Goal: Leave review/rating: Share an evaluation or opinion about a product, service, or content

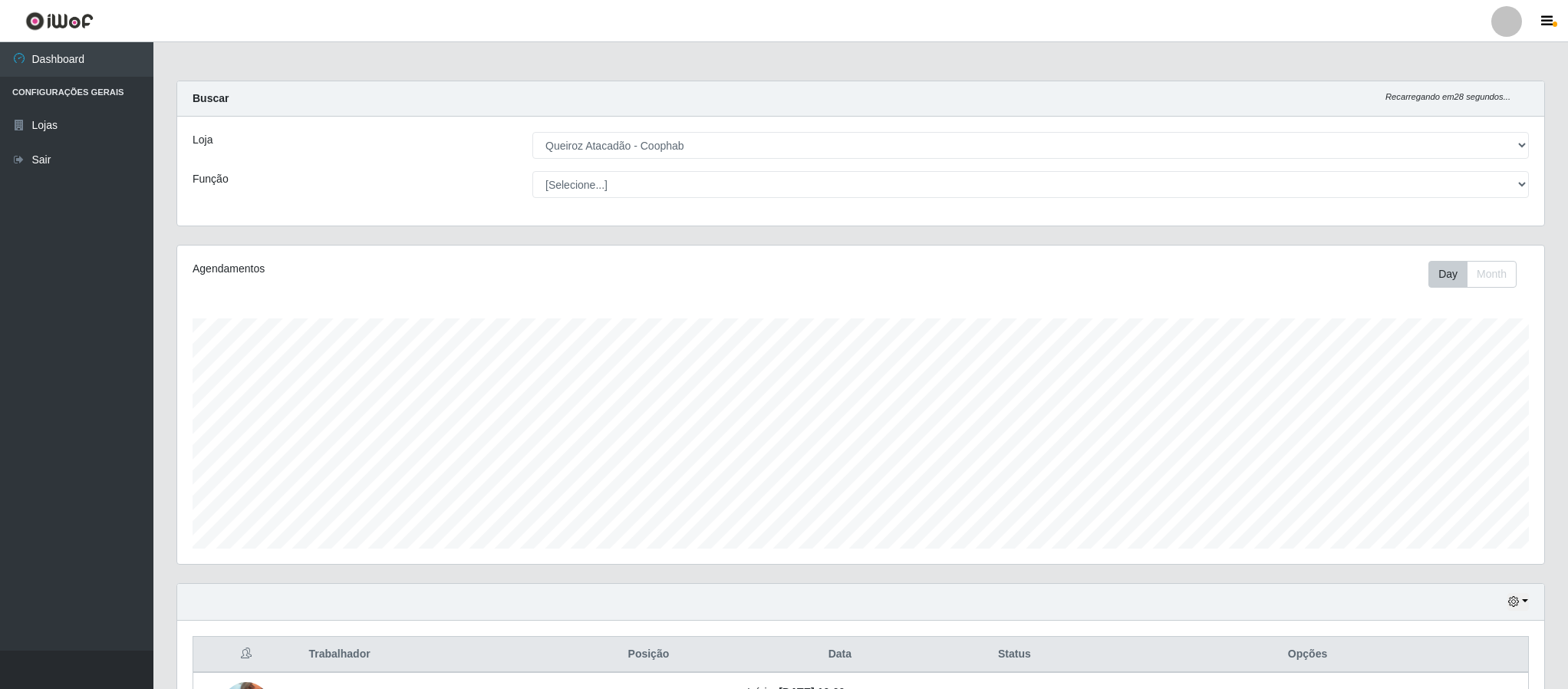
select select "463"
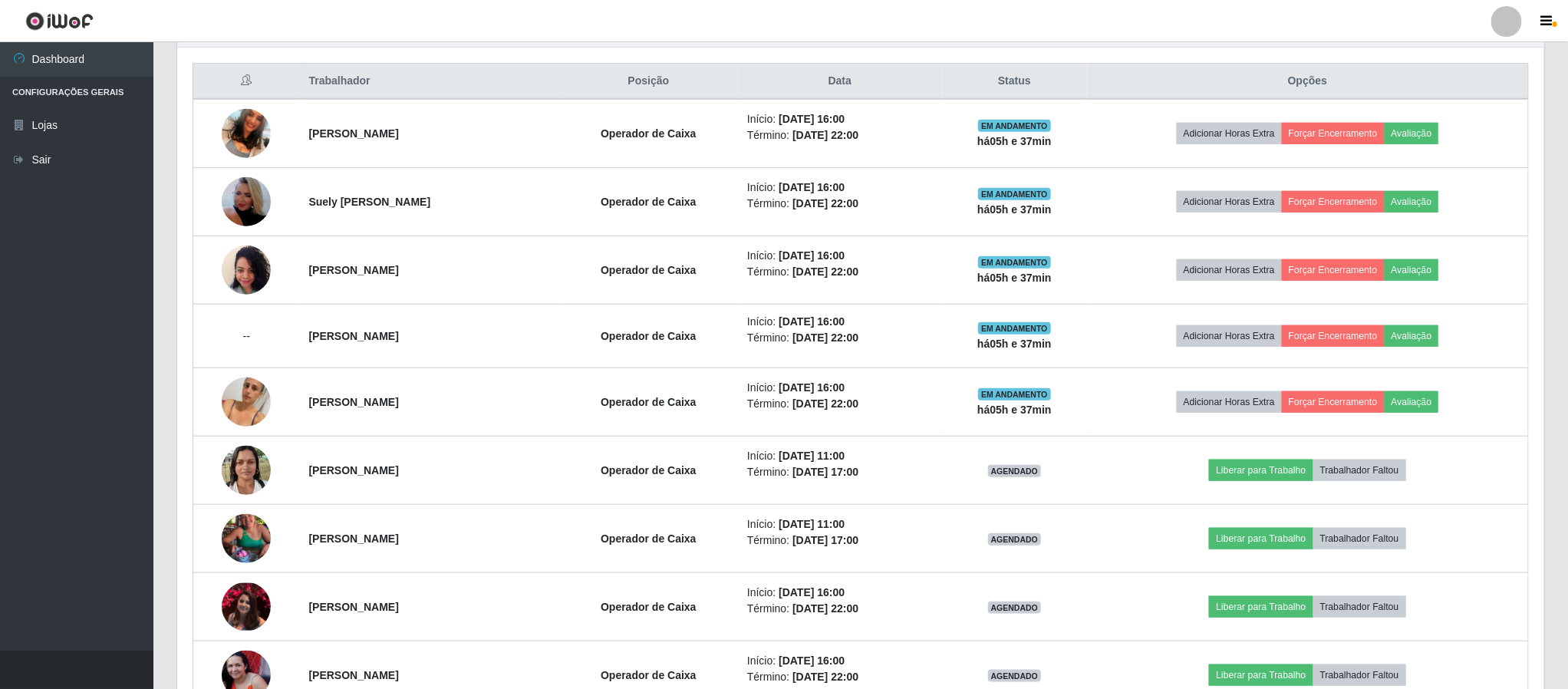
scroll to position [399, 0]
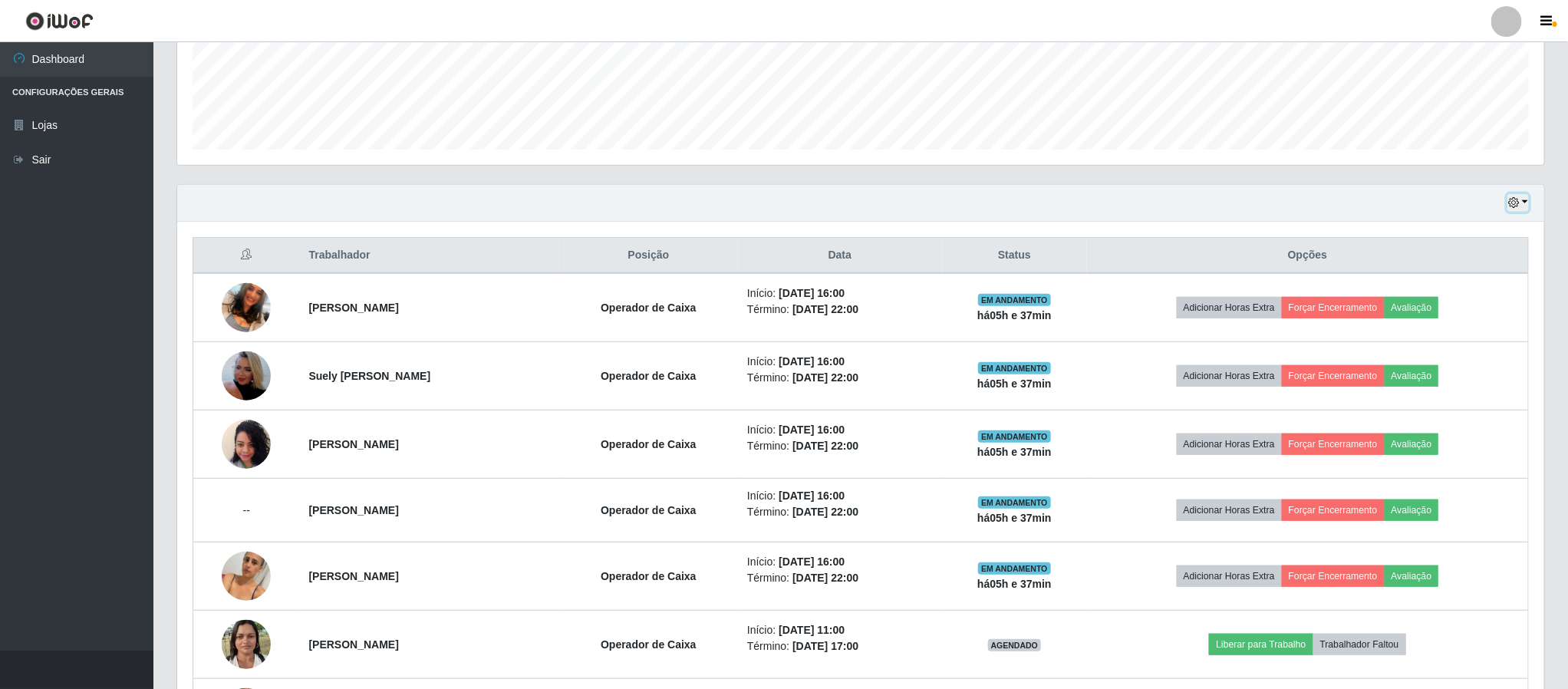
click at [1513, 208] on icon "button" at bounding box center [1513, 202] width 11 height 11
click at [1452, 235] on button "Hoje" at bounding box center [1467, 231] width 121 height 32
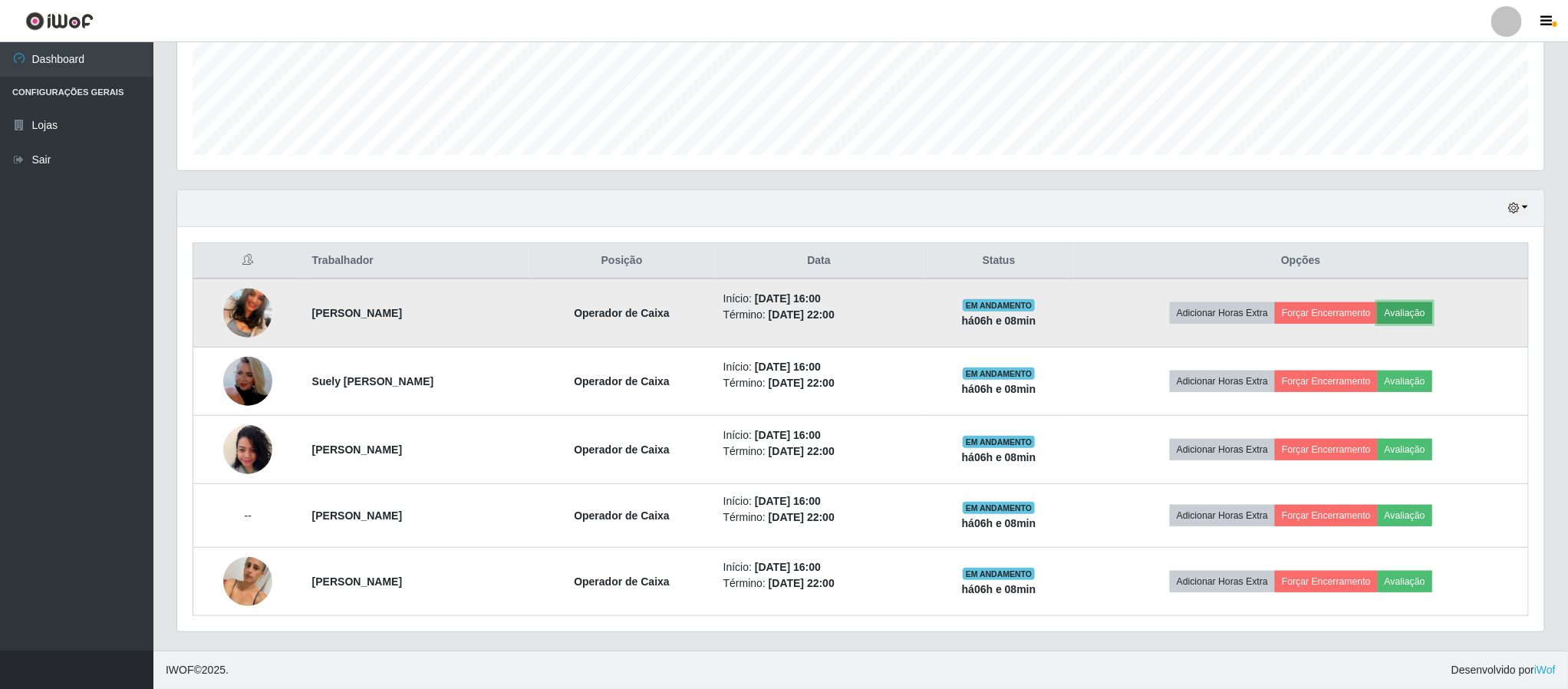
click at [1433, 314] on button "Avaliação" at bounding box center [1405, 313] width 55 height 22
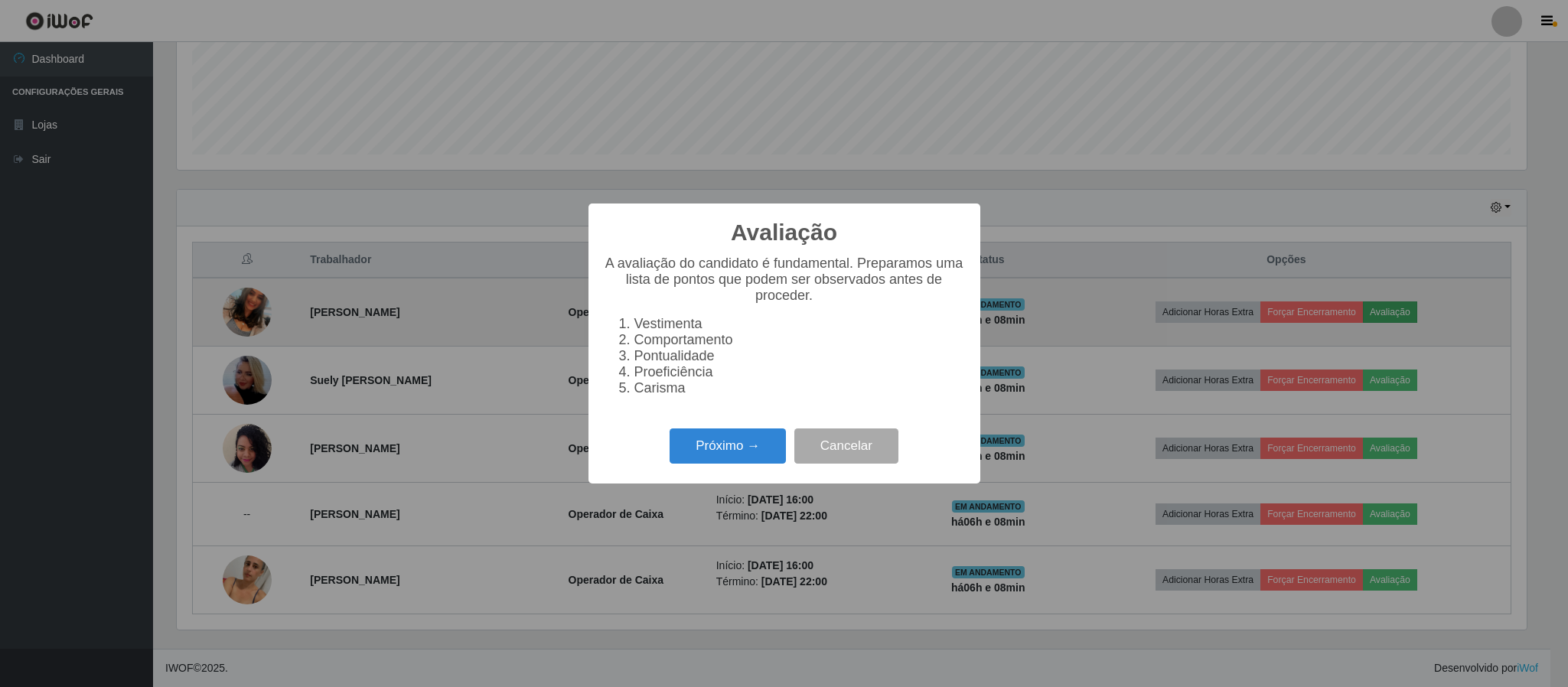
scroll to position [319, 1350]
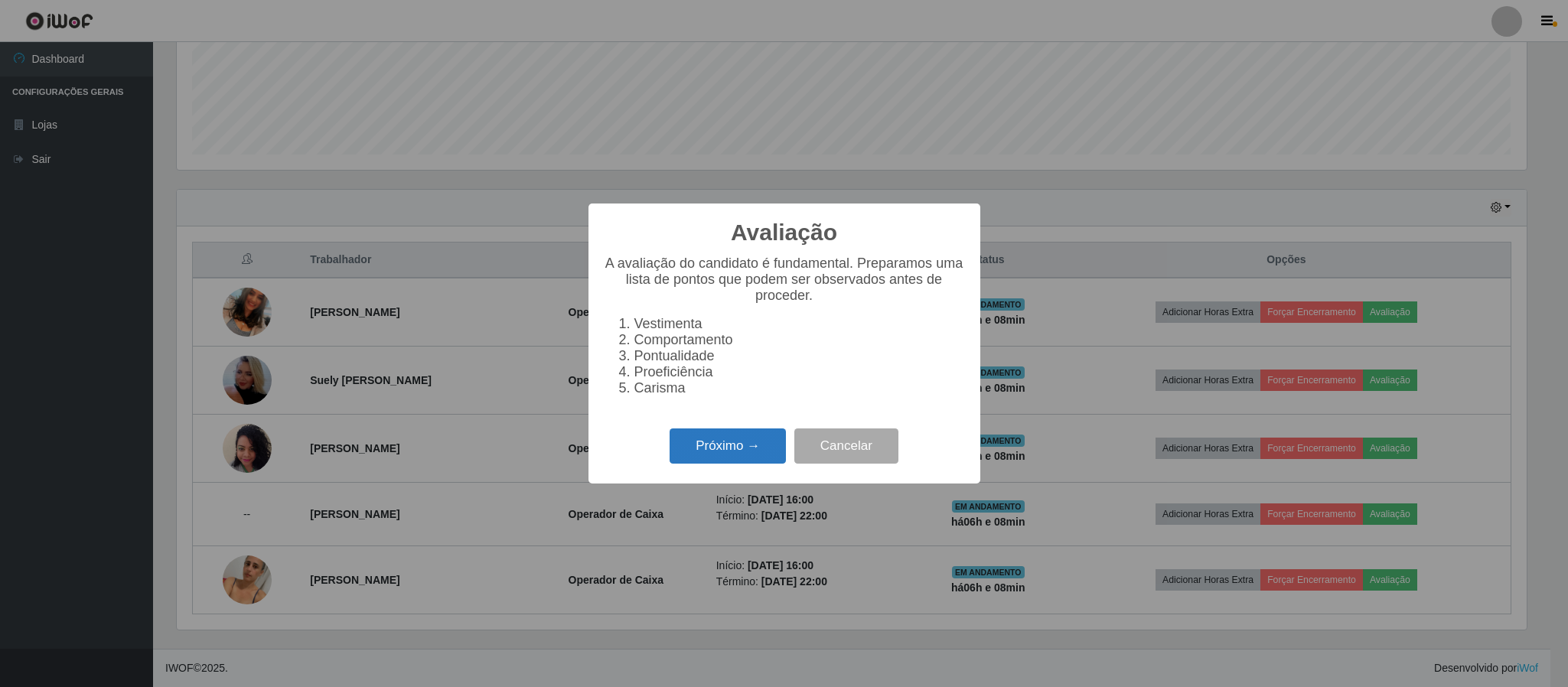
click at [750, 452] on button "Próximo →" at bounding box center [727, 447] width 116 height 36
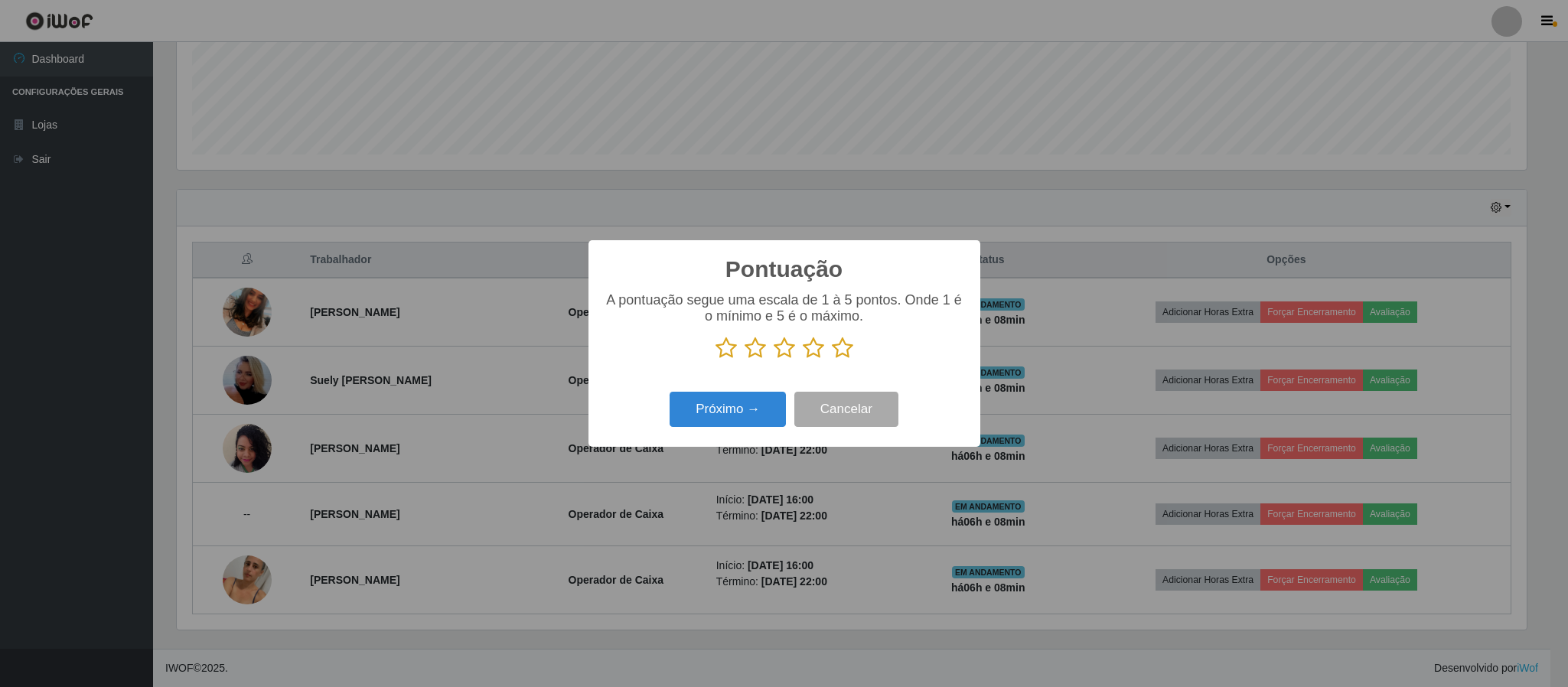
scroll to position [765063, 763852]
click at [838, 357] on icon at bounding box center [843, 348] width 22 height 23
click at [832, 359] on input "radio" at bounding box center [832, 359] width 0 height 0
click at [749, 410] on button "Próximo →" at bounding box center [727, 410] width 116 height 36
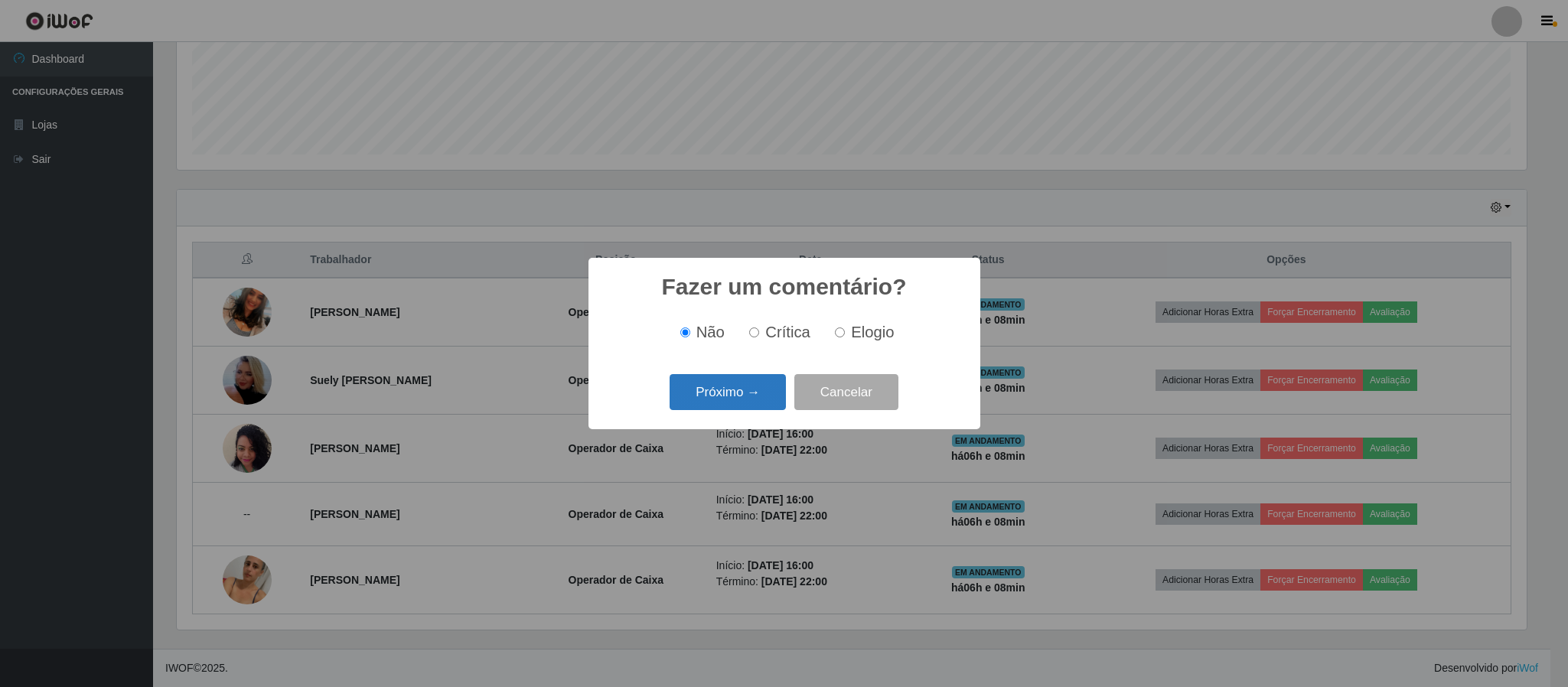
click at [771, 386] on button "Próximo →" at bounding box center [727, 392] width 116 height 36
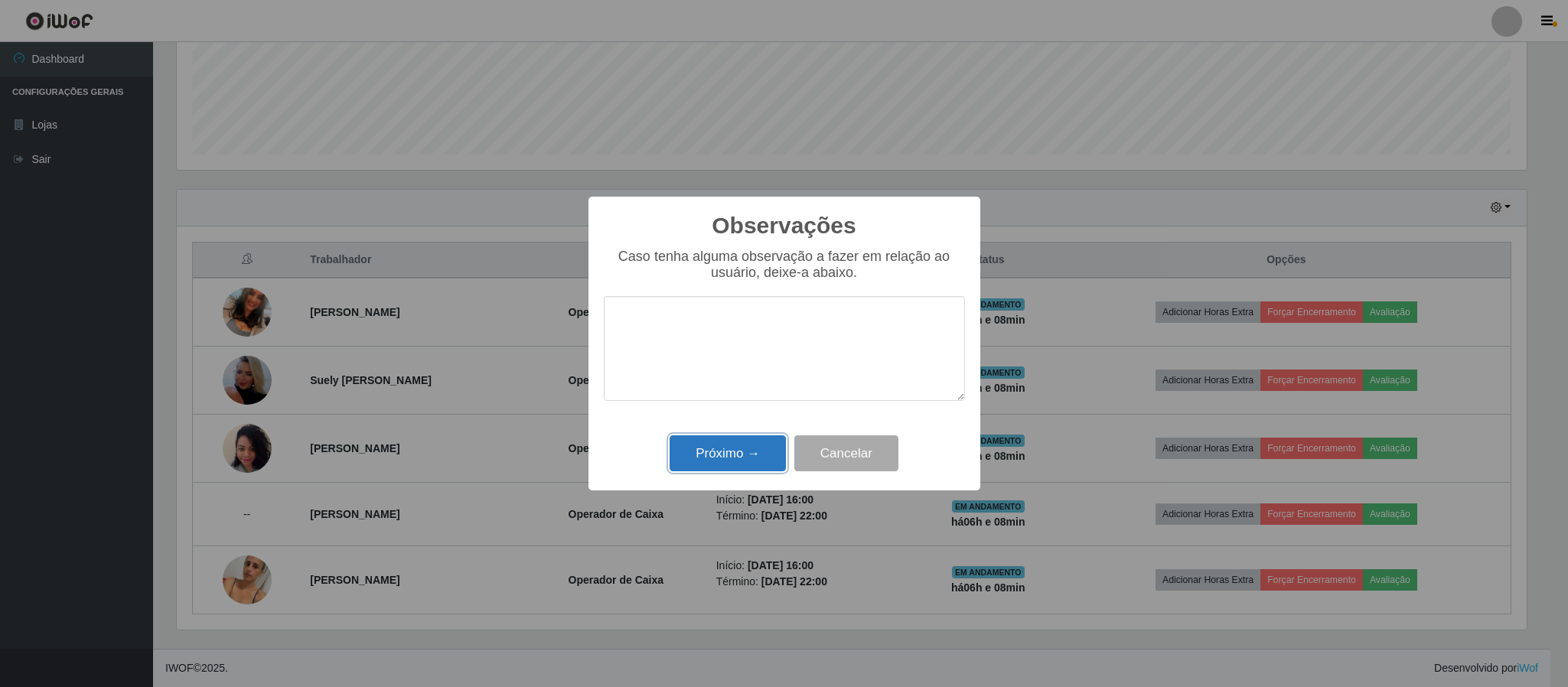
click at [732, 459] on button "Próximo →" at bounding box center [727, 453] width 116 height 36
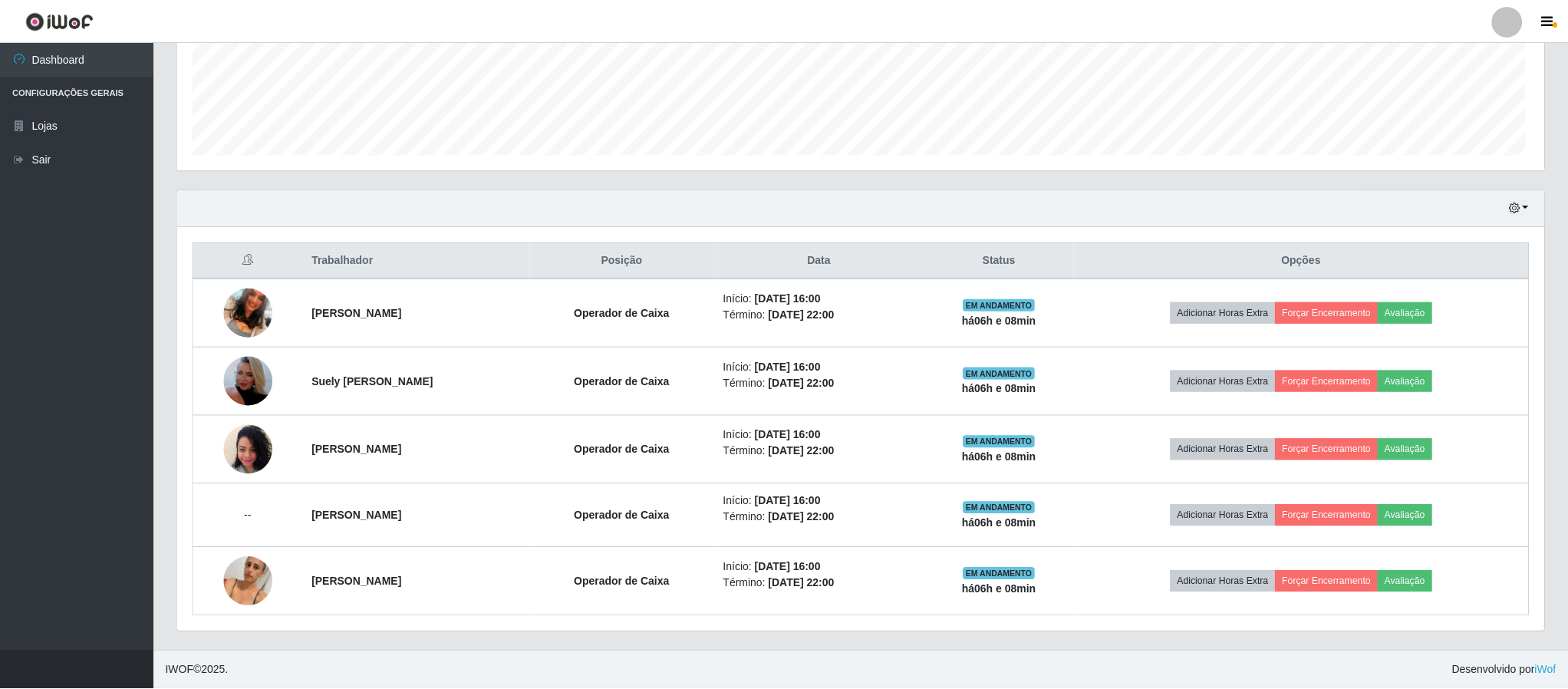
scroll to position [320, 1366]
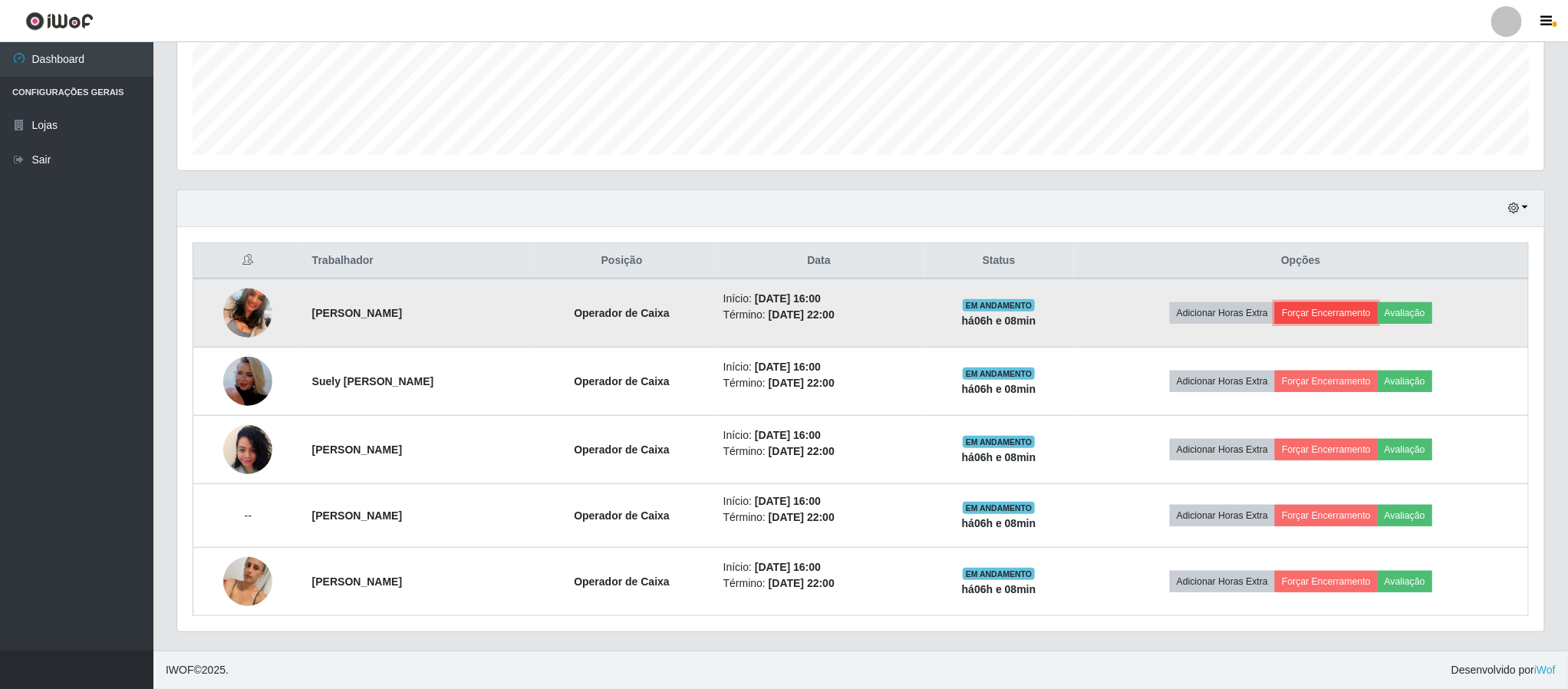
click at [1354, 311] on button "Forçar Encerramento" at bounding box center [1326, 313] width 102 height 22
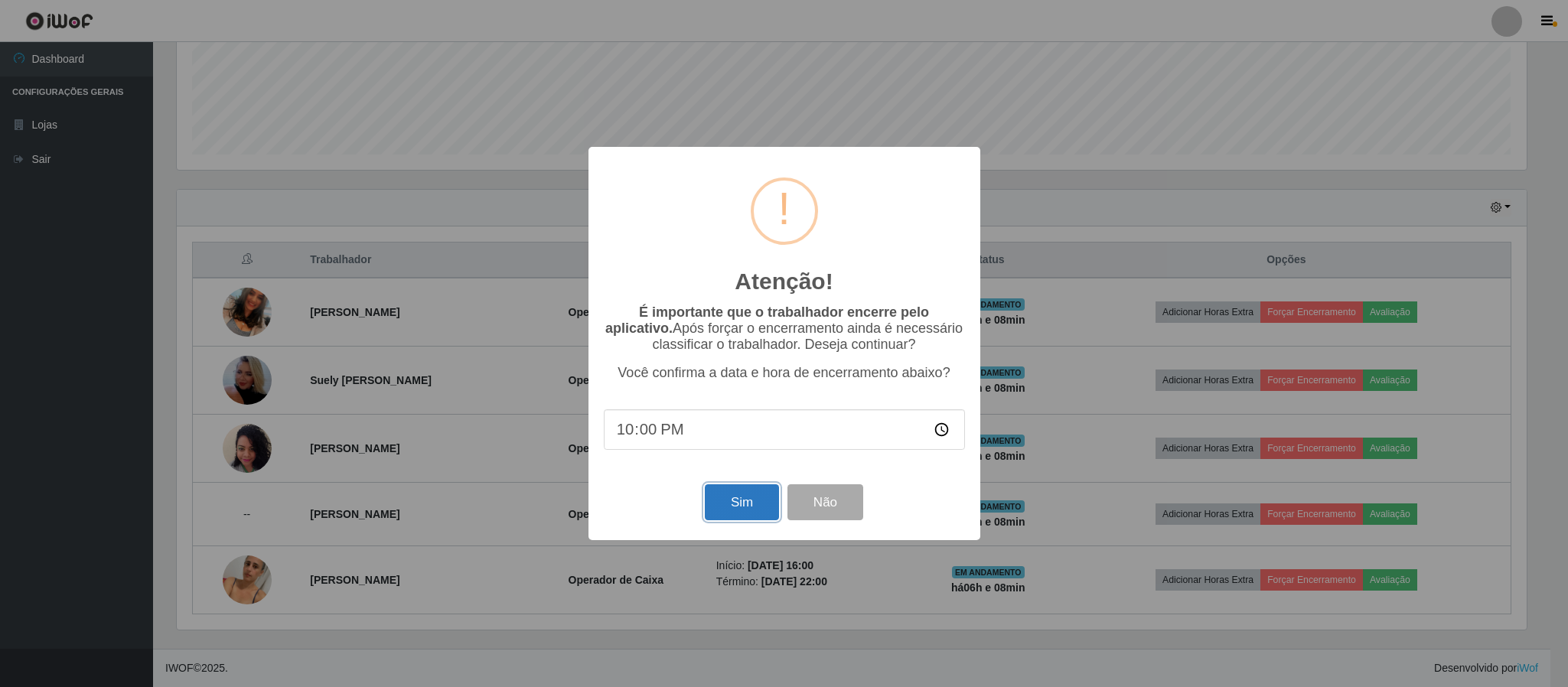
click at [729, 510] on button "Sim" at bounding box center [741, 502] width 75 height 36
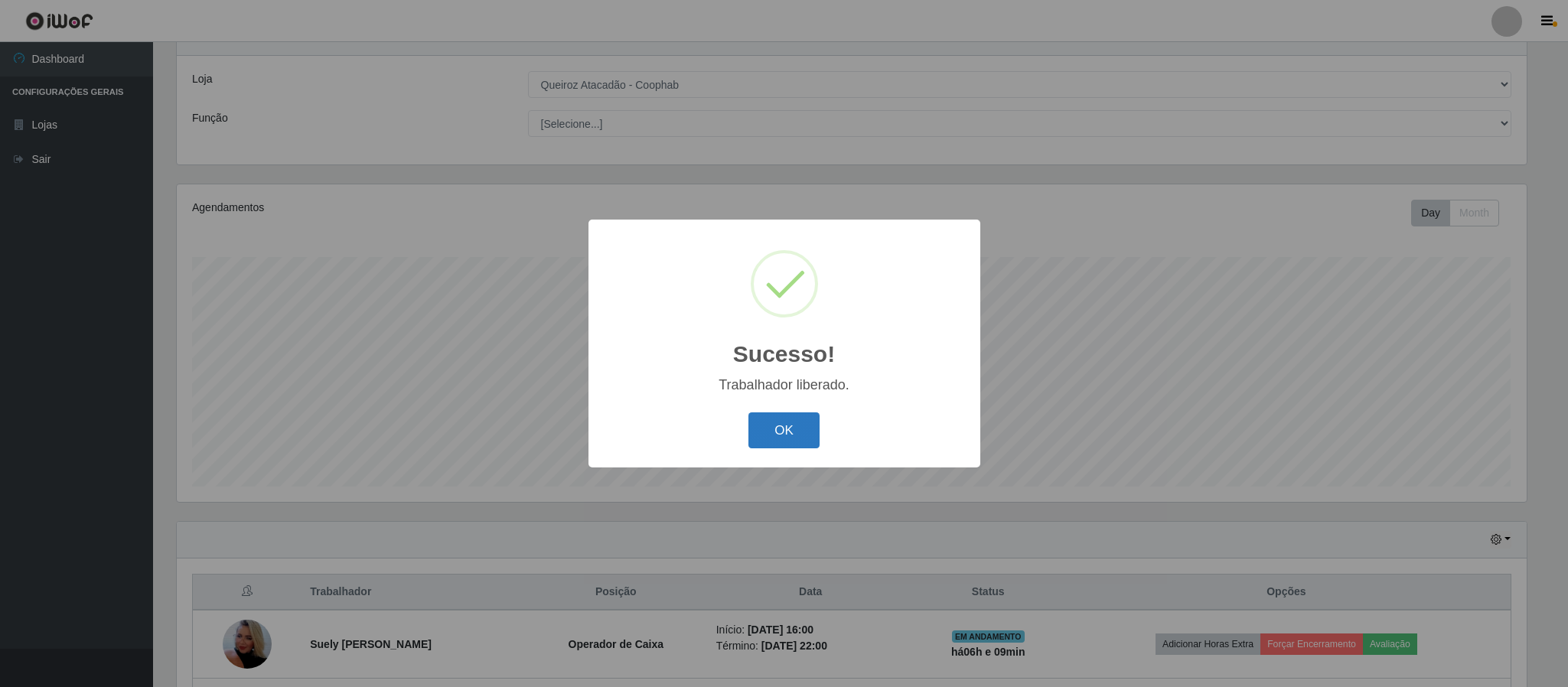
click at [779, 430] on button "OK" at bounding box center [783, 430] width 71 height 36
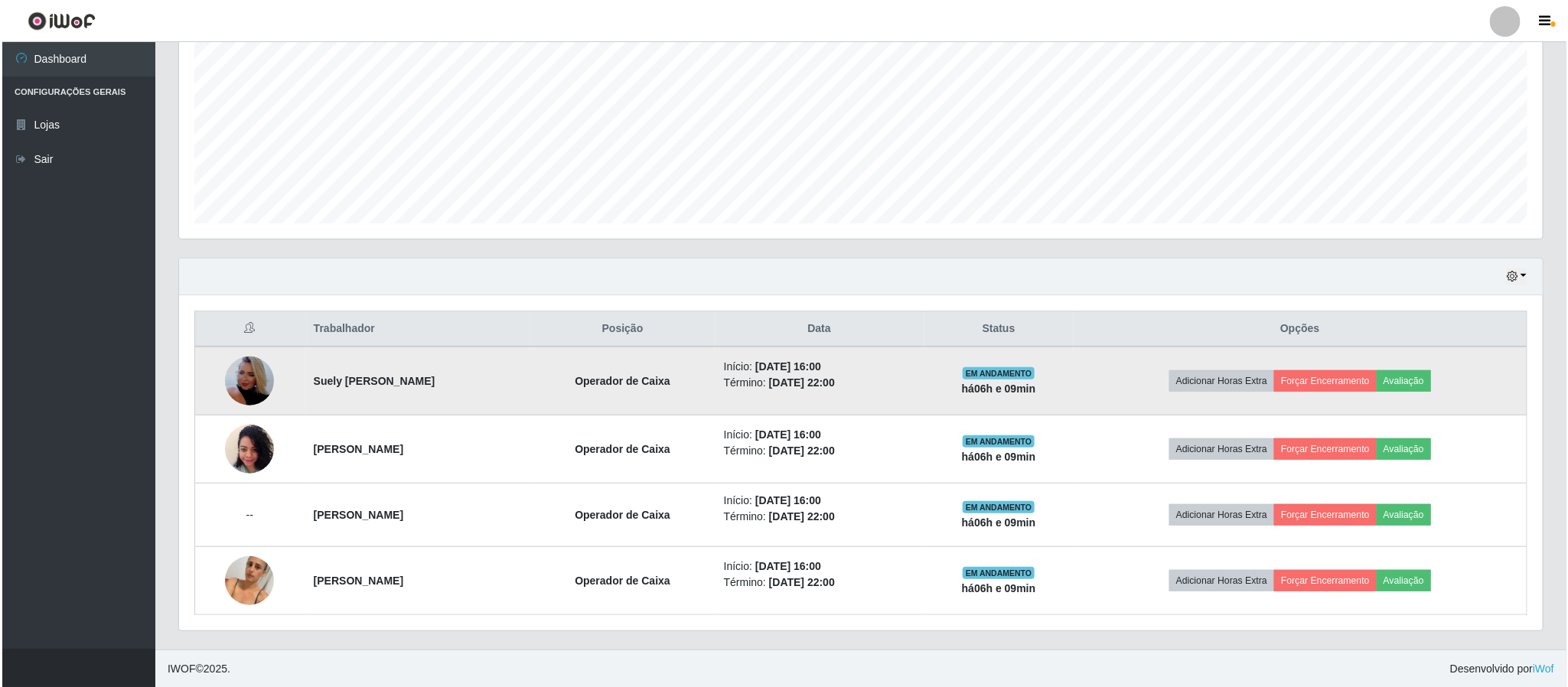
scroll to position [329, 0]
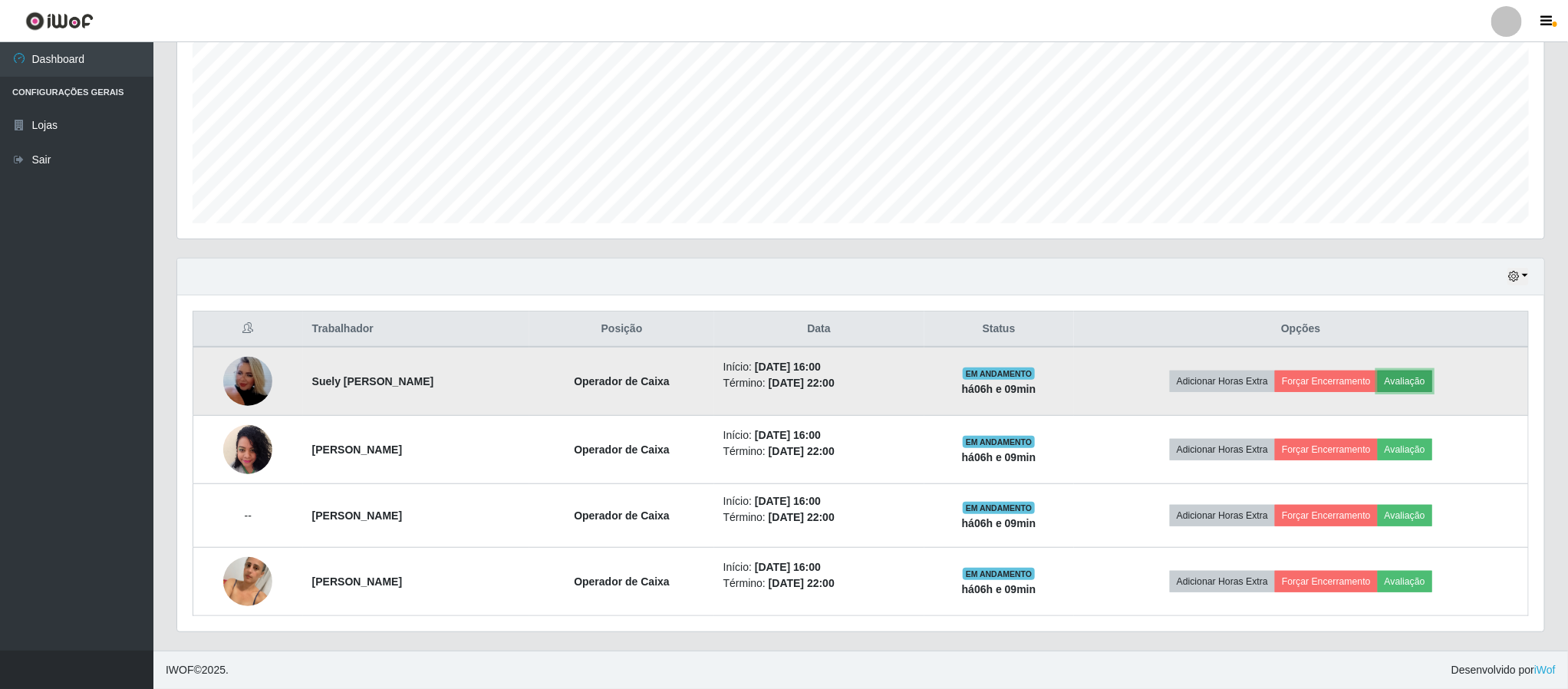
click at [1428, 382] on button "Avaliação" at bounding box center [1405, 381] width 55 height 22
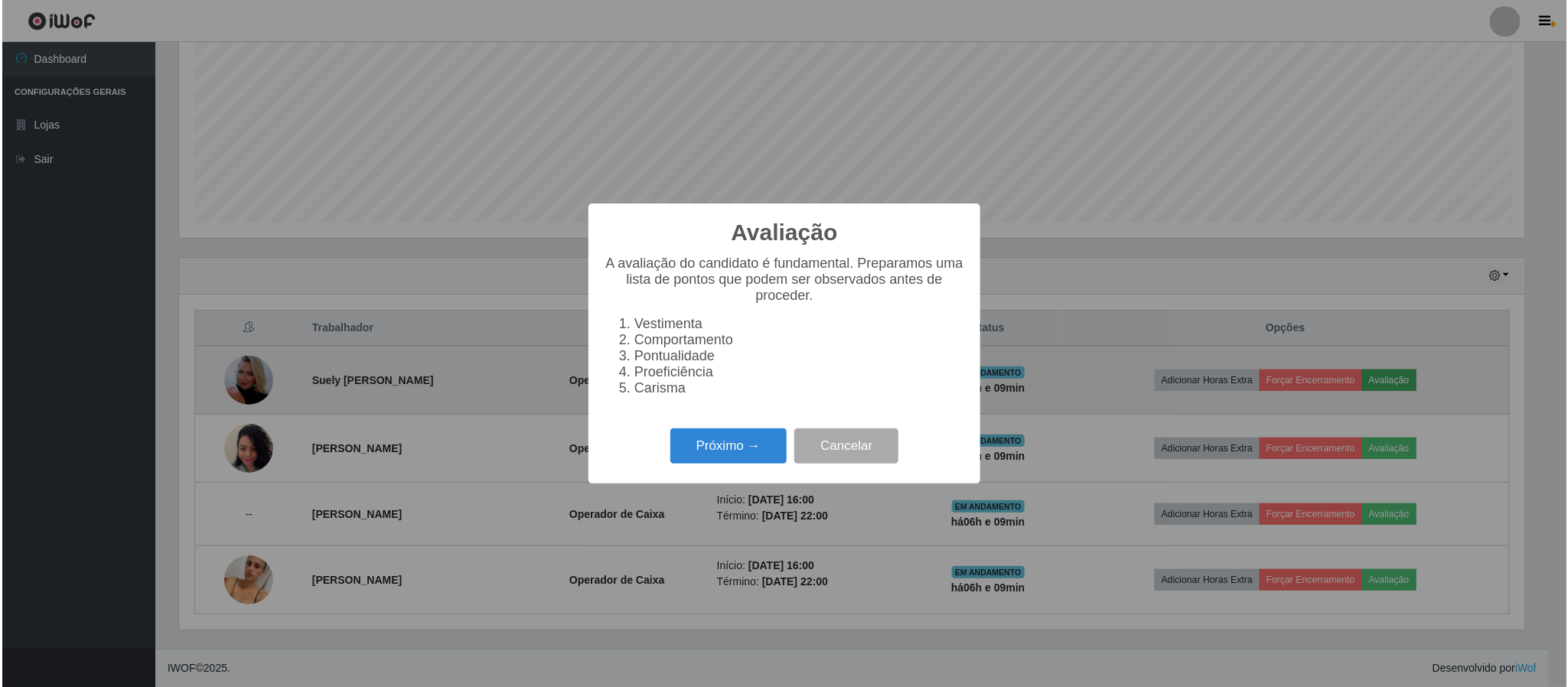
scroll to position [319, 1350]
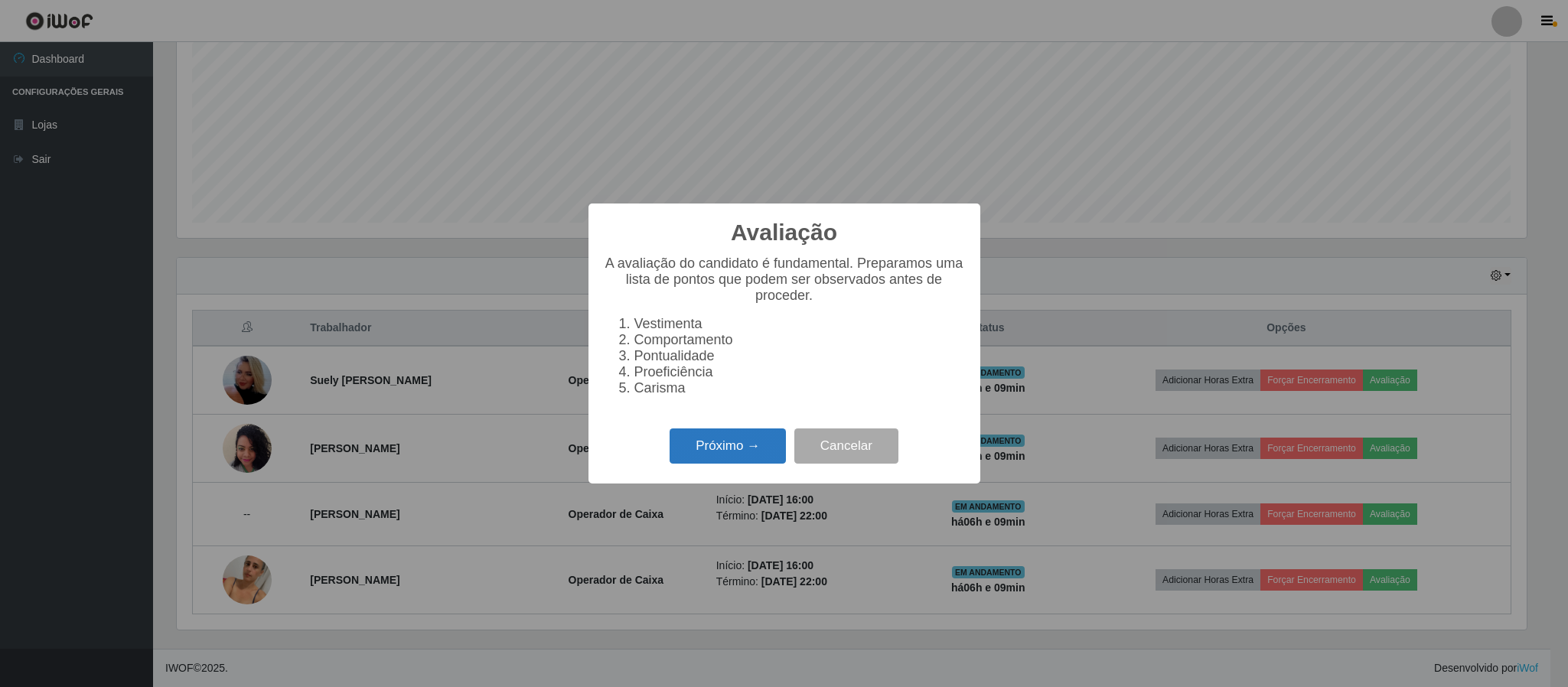
click at [740, 455] on button "Próximo →" at bounding box center [727, 447] width 116 height 36
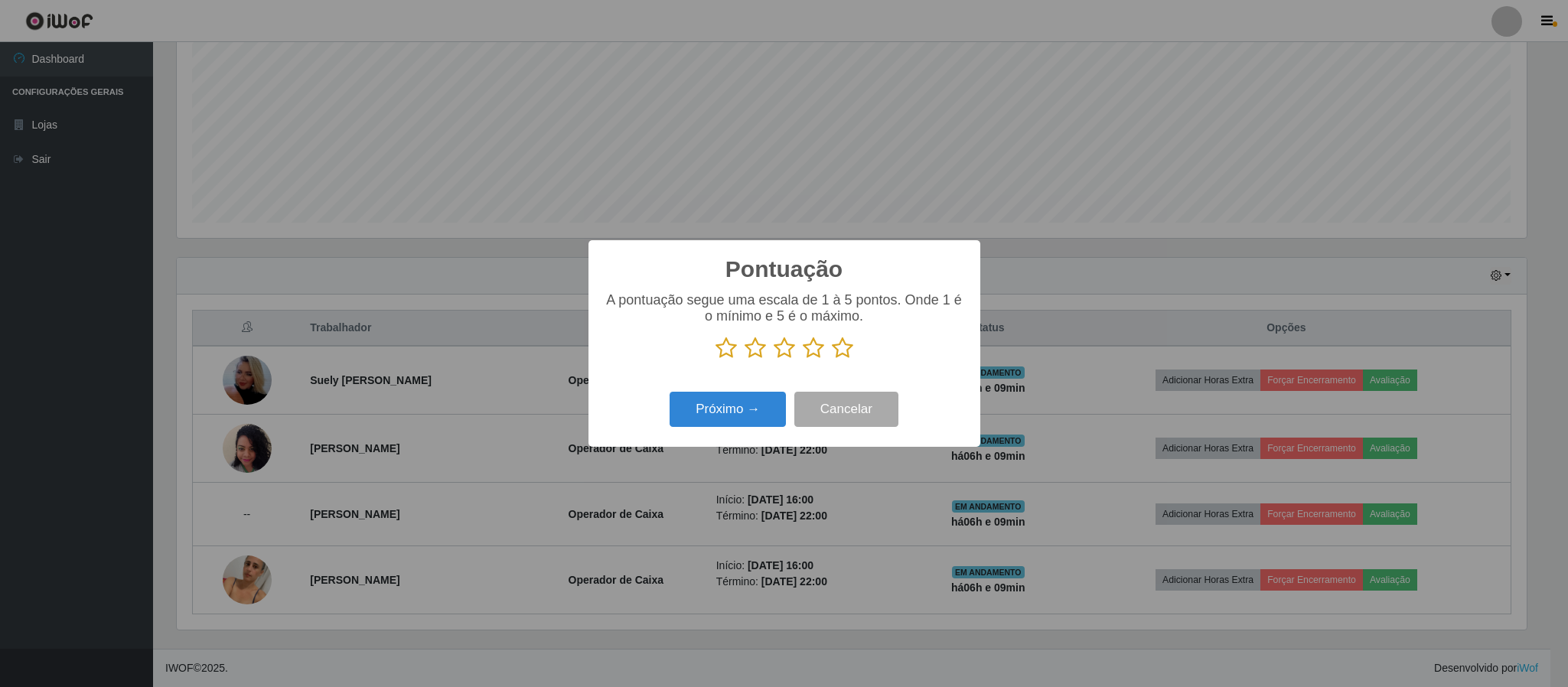
click at [845, 349] on icon at bounding box center [843, 348] width 22 height 23
click at [832, 359] on input "radio" at bounding box center [832, 359] width 0 height 0
click at [735, 421] on button "Próximo →" at bounding box center [727, 410] width 116 height 36
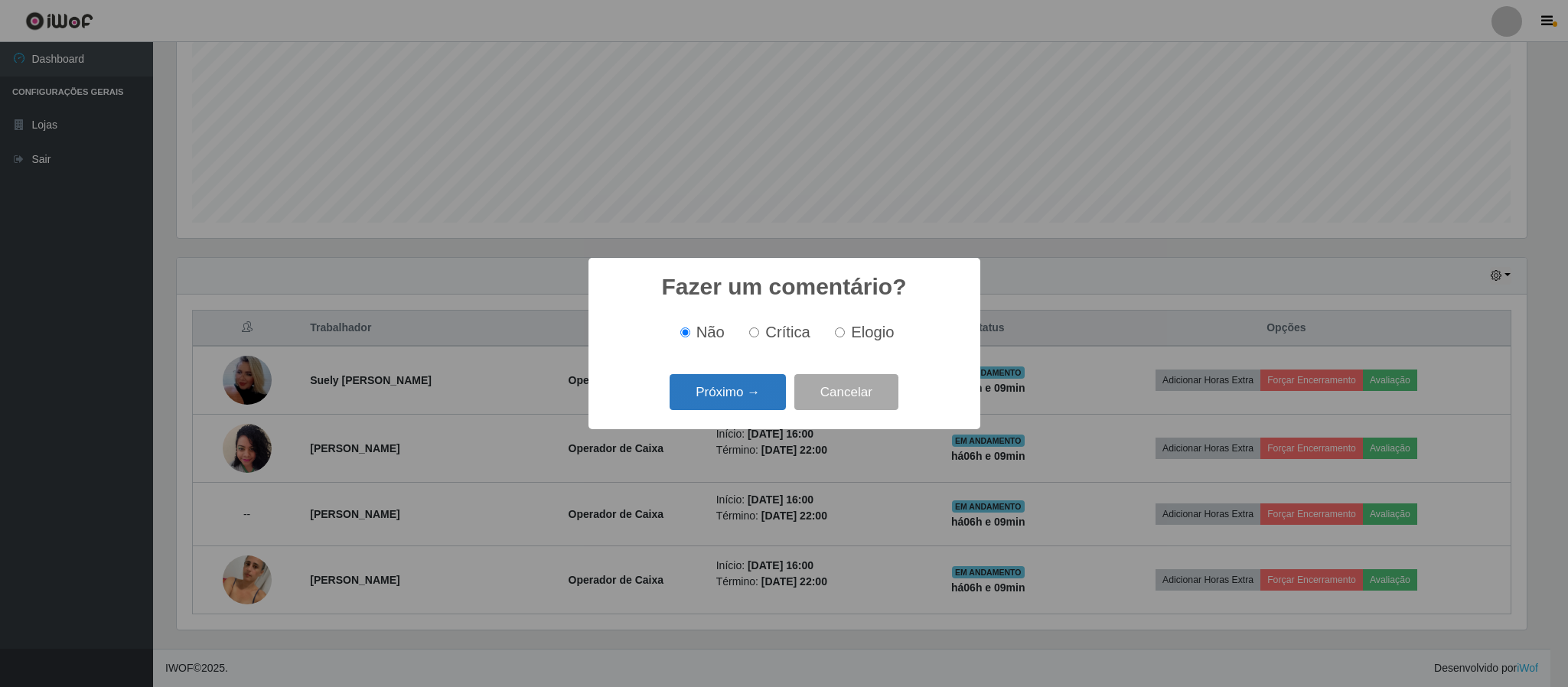
click at [741, 390] on button "Próximo →" at bounding box center [727, 392] width 116 height 36
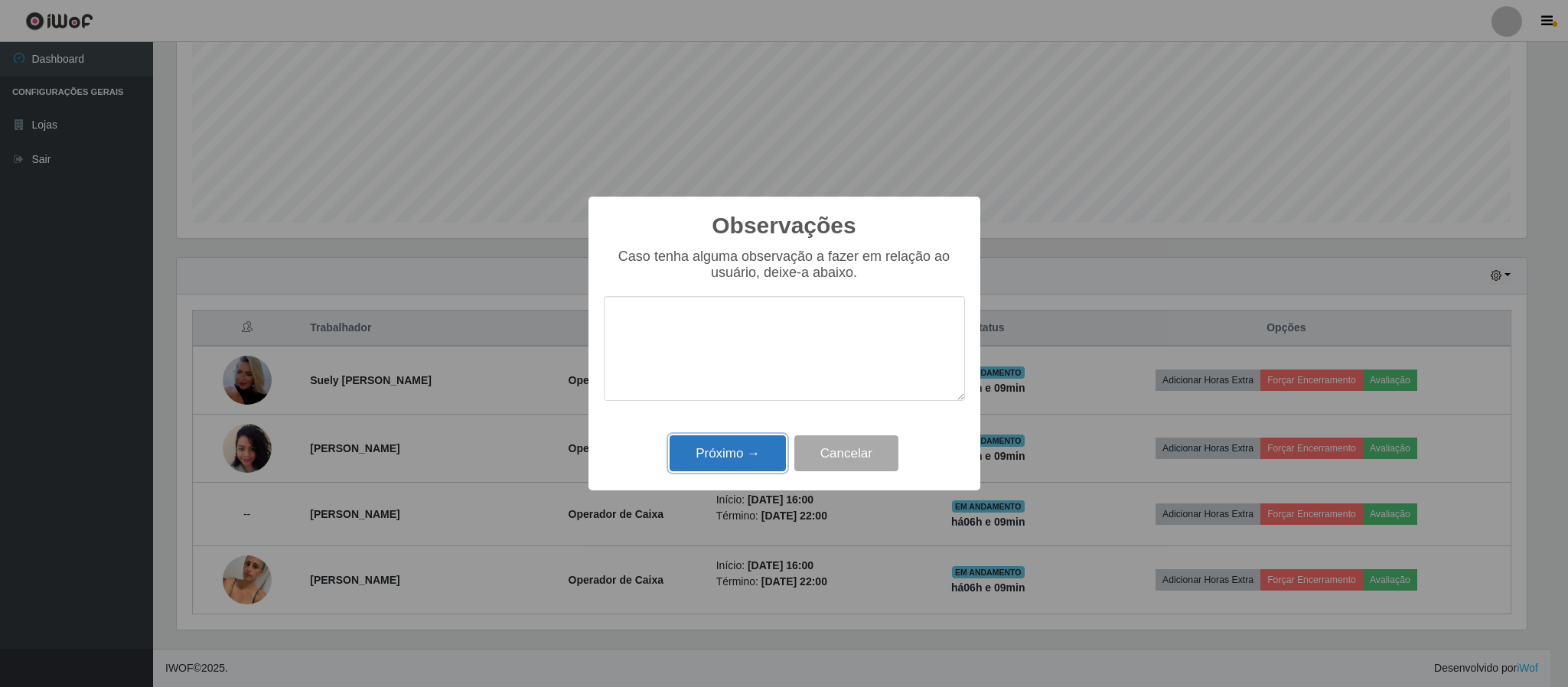
click at [705, 457] on button "Próximo →" at bounding box center [727, 453] width 116 height 36
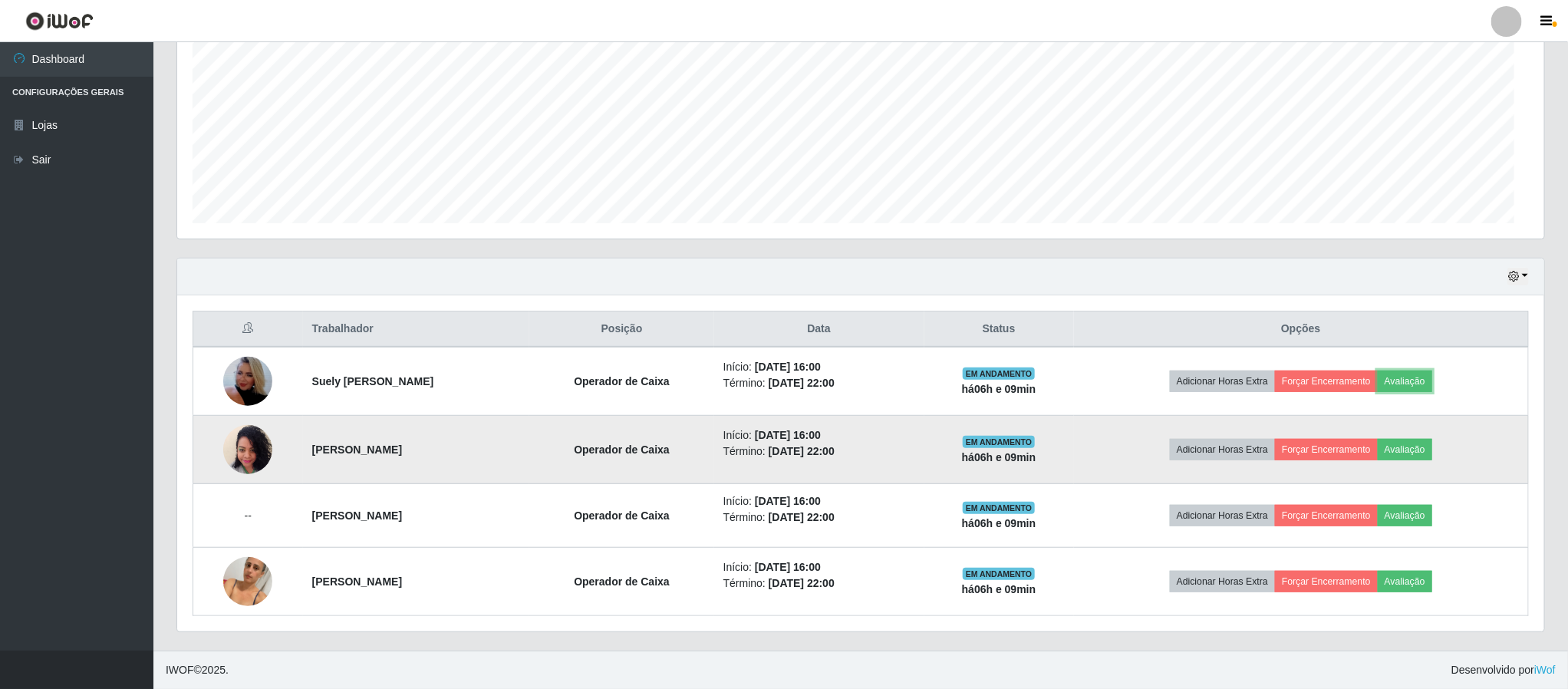
scroll to position [320, 1366]
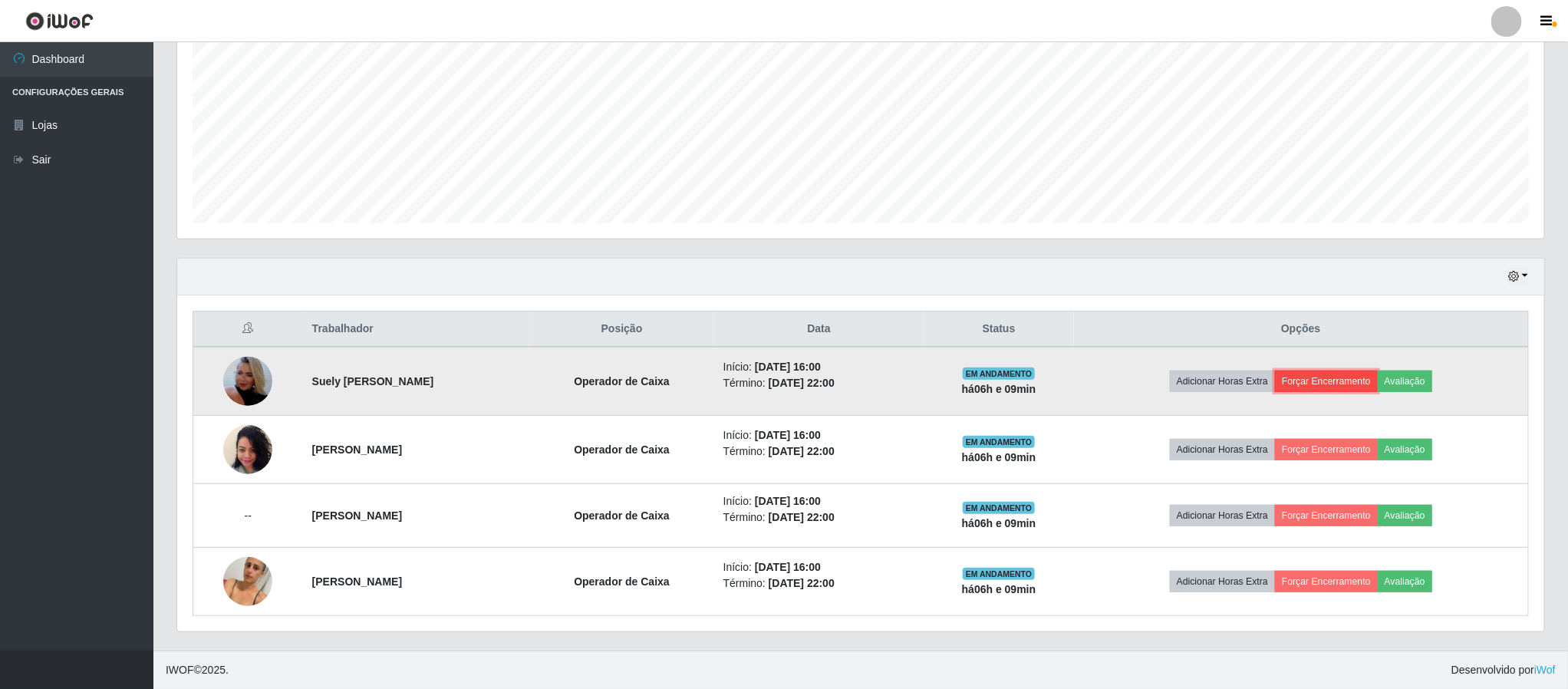
click at [1361, 380] on button "Forçar Encerramento" at bounding box center [1326, 381] width 102 height 22
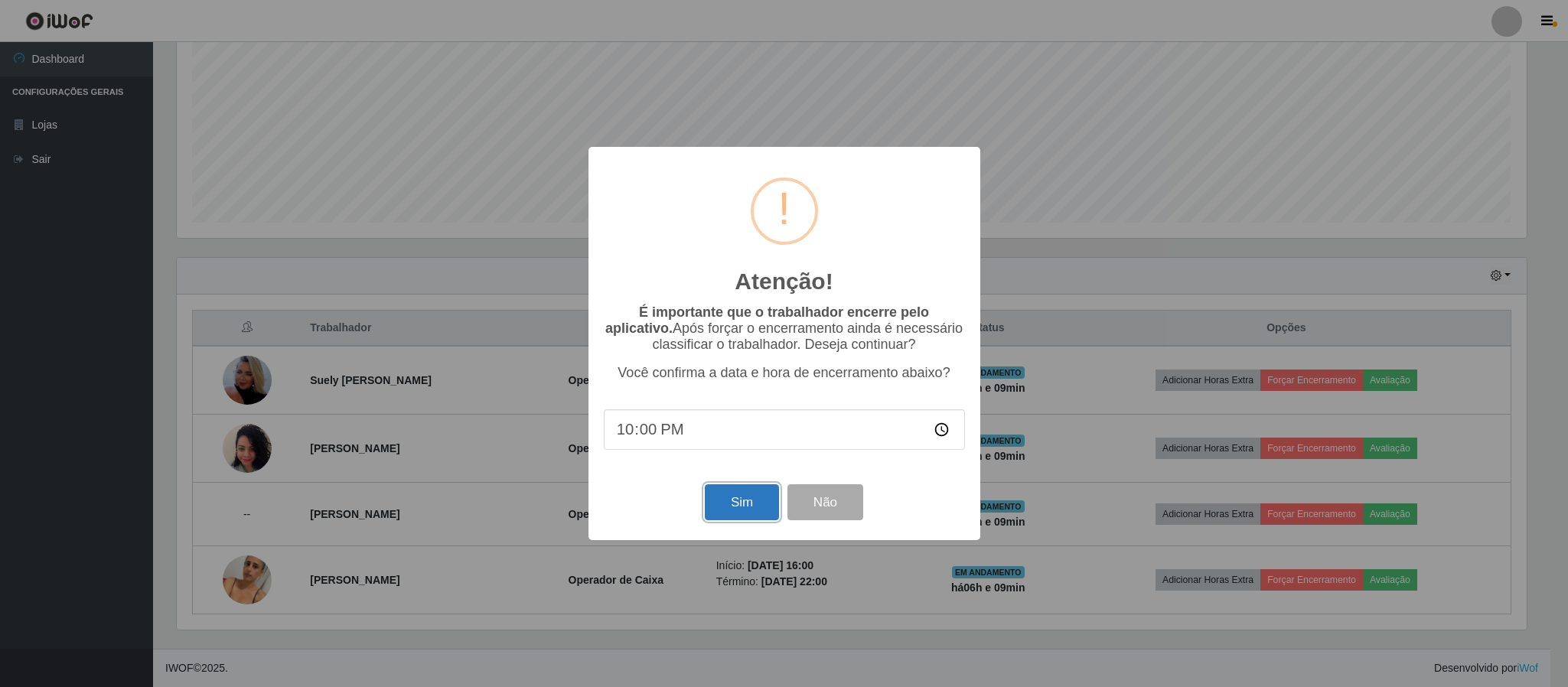
click at [730, 500] on button "Sim" at bounding box center [741, 502] width 75 height 36
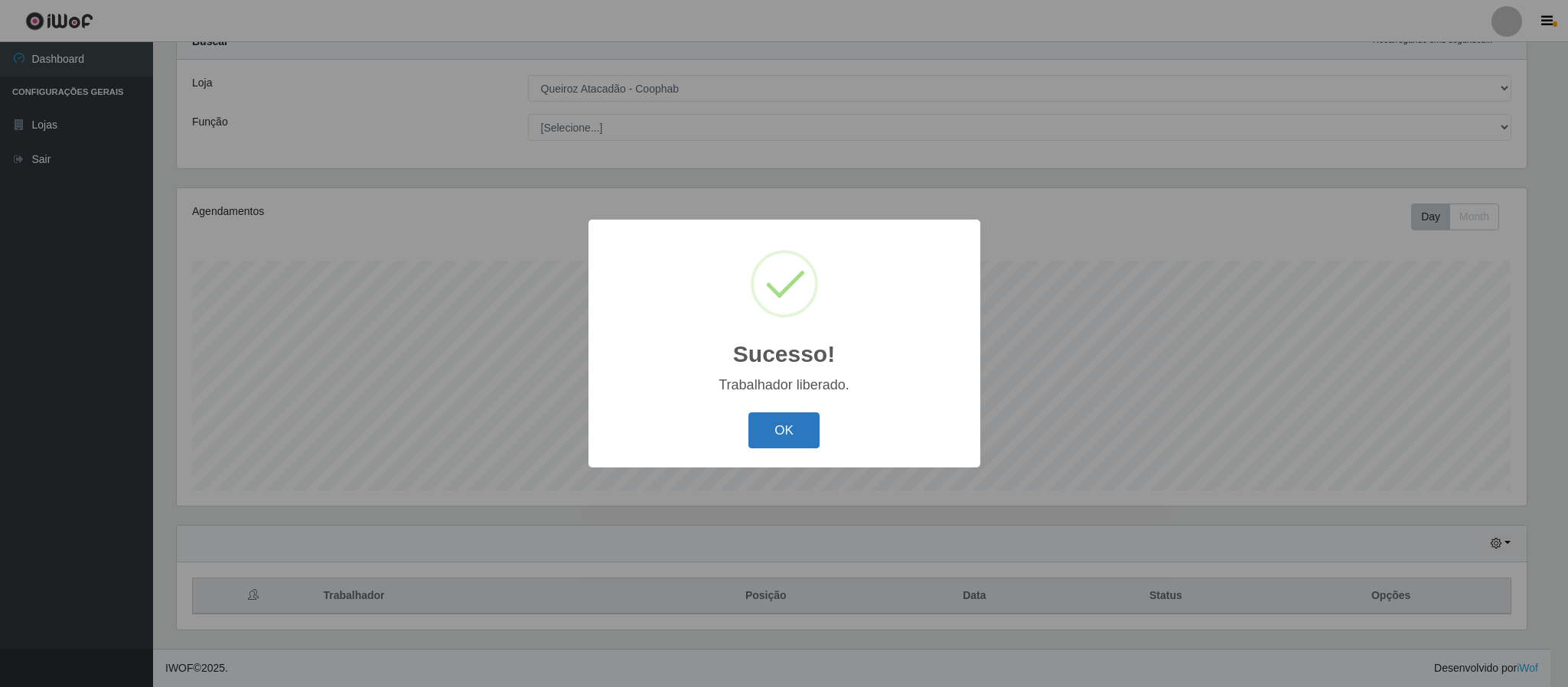
click at [787, 427] on button "OK" at bounding box center [783, 430] width 71 height 36
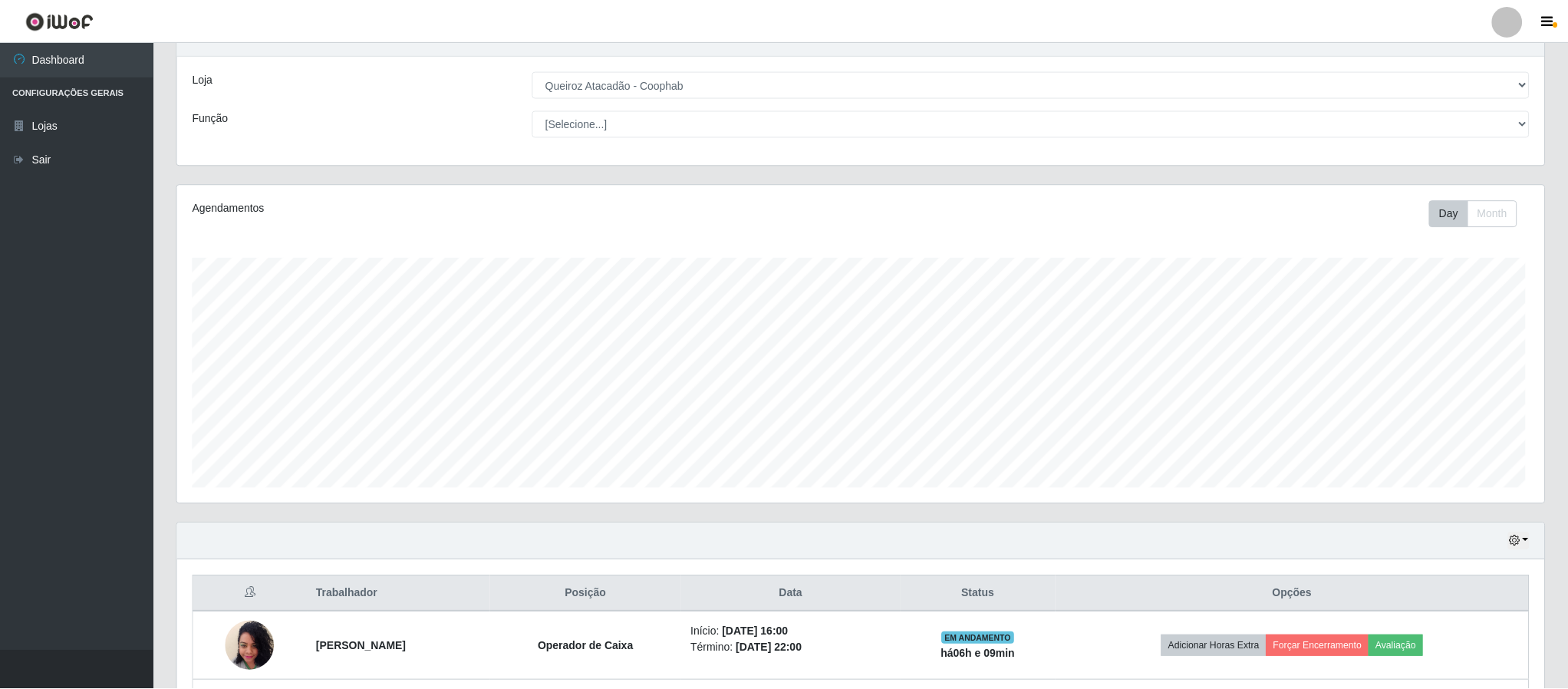
scroll to position [0, 0]
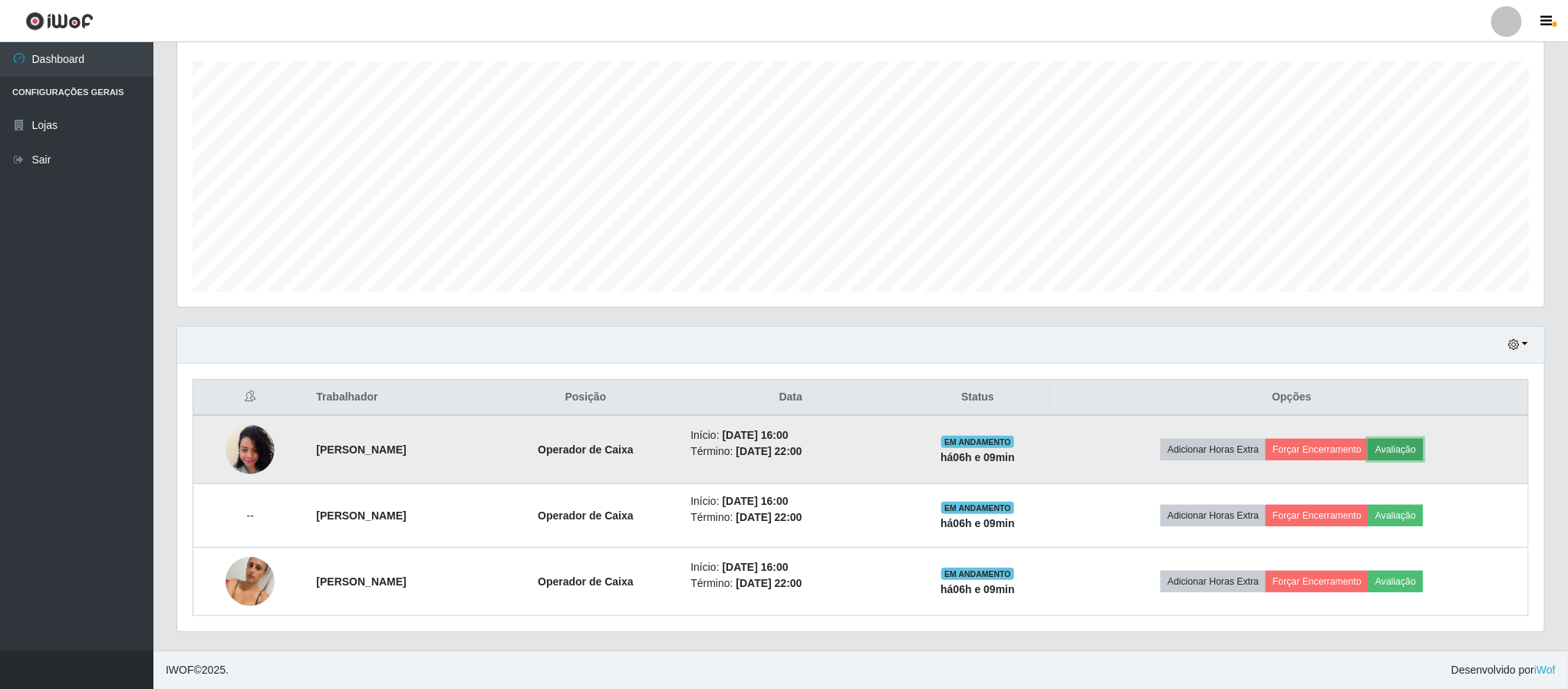
click at [1424, 448] on button "Avaliação" at bounding box center [1396, 450] width 55 height 22
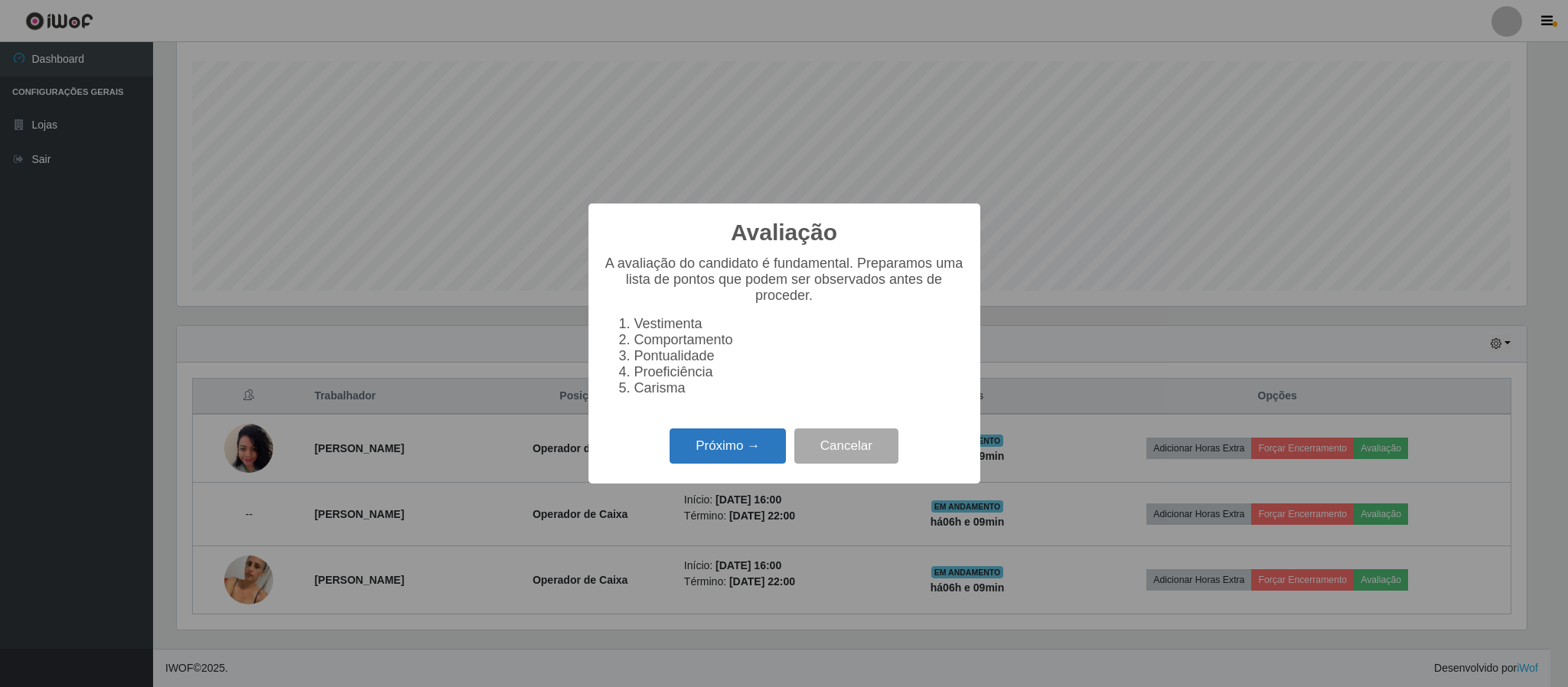
click at [732, 459] on button "Próximo →" at bounding box center [727, 447] width 116 height 36
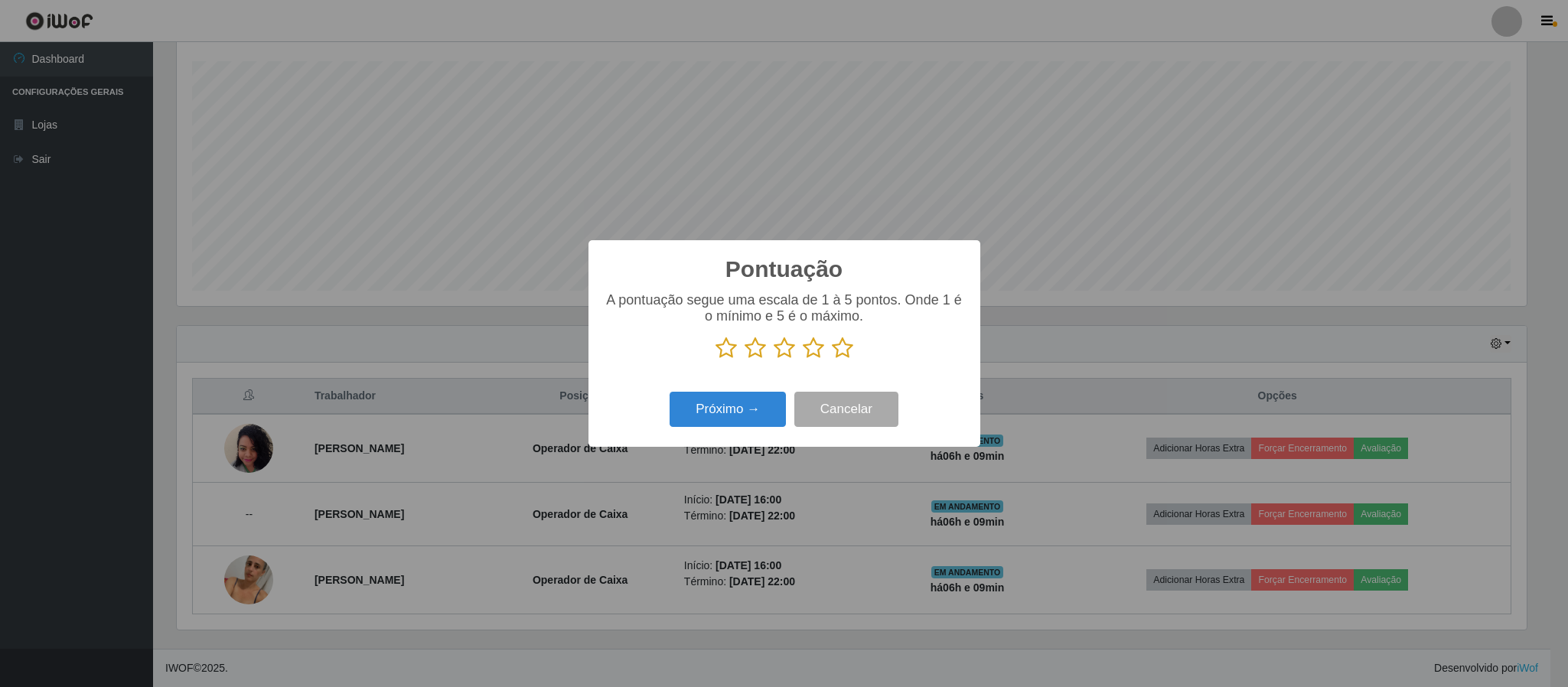
click at [843, 345] on icon at bounding box center [843, 348] width 22 height 23
click at [832, 359] on input "radio" at bounding box center [832, 359] width 0 height 0
click at [767, 409] on button "Próximo →" at bounding box center [727, 410] width 116 height 36
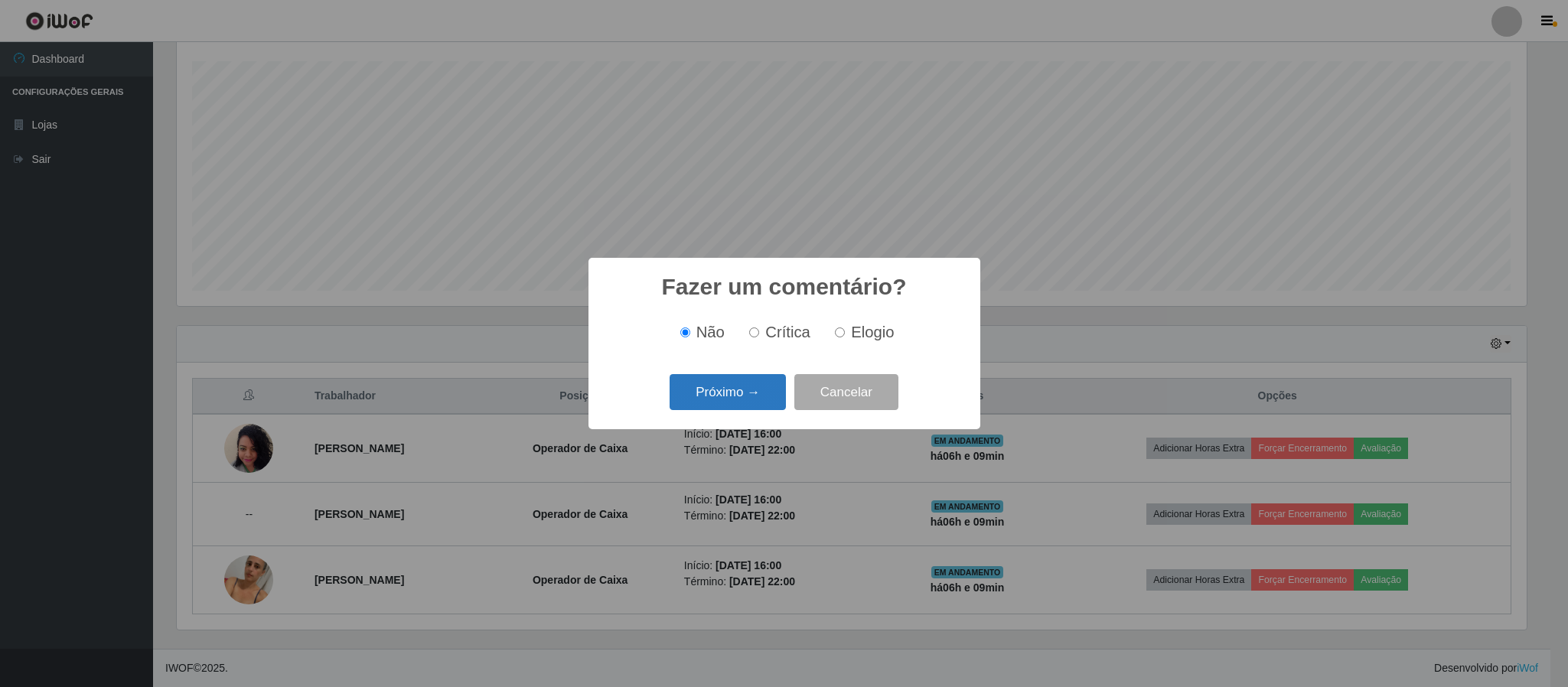
click at [751, 389] on button "Próximo →" at bounding box center [727, 392] width 116 height 36
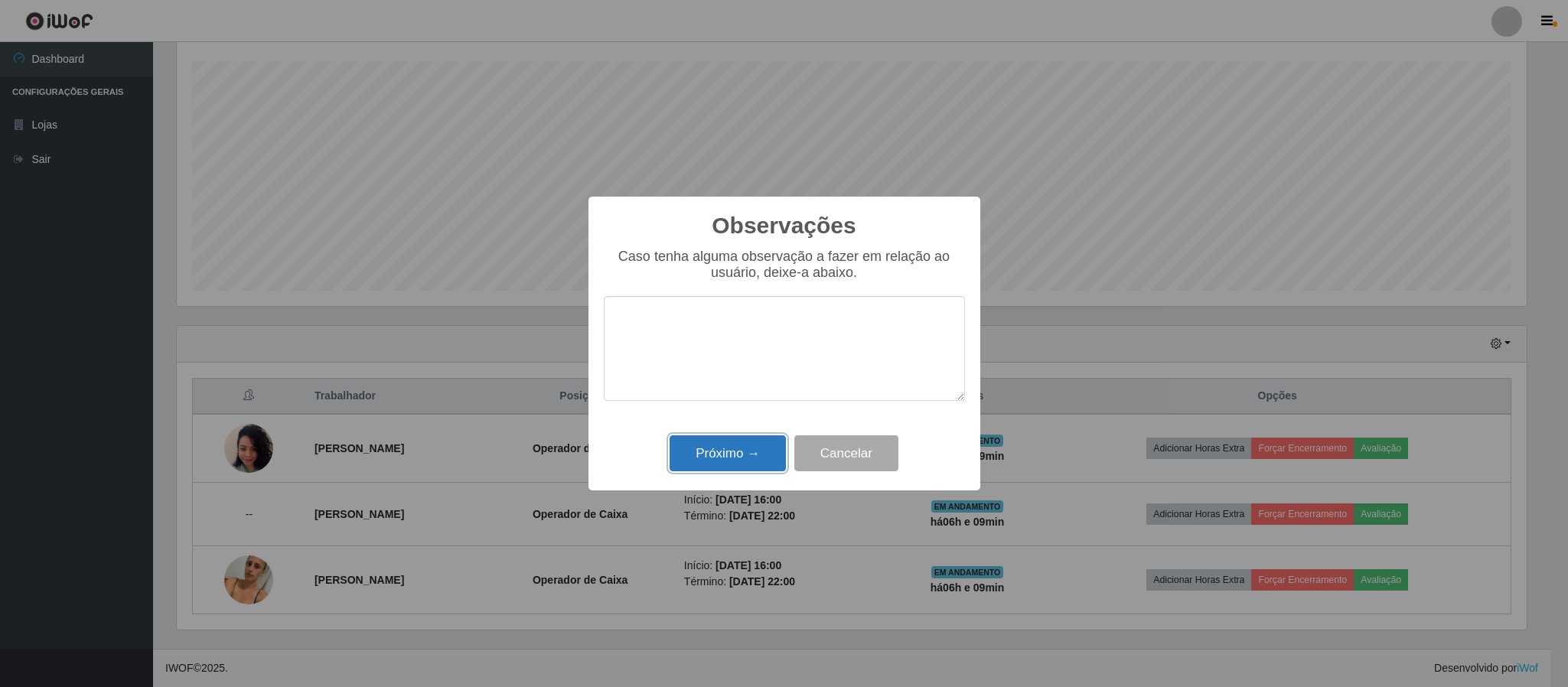
click at [737, 453] on button "Próximo →" at bounding box center [727, 453] width 116 height 36
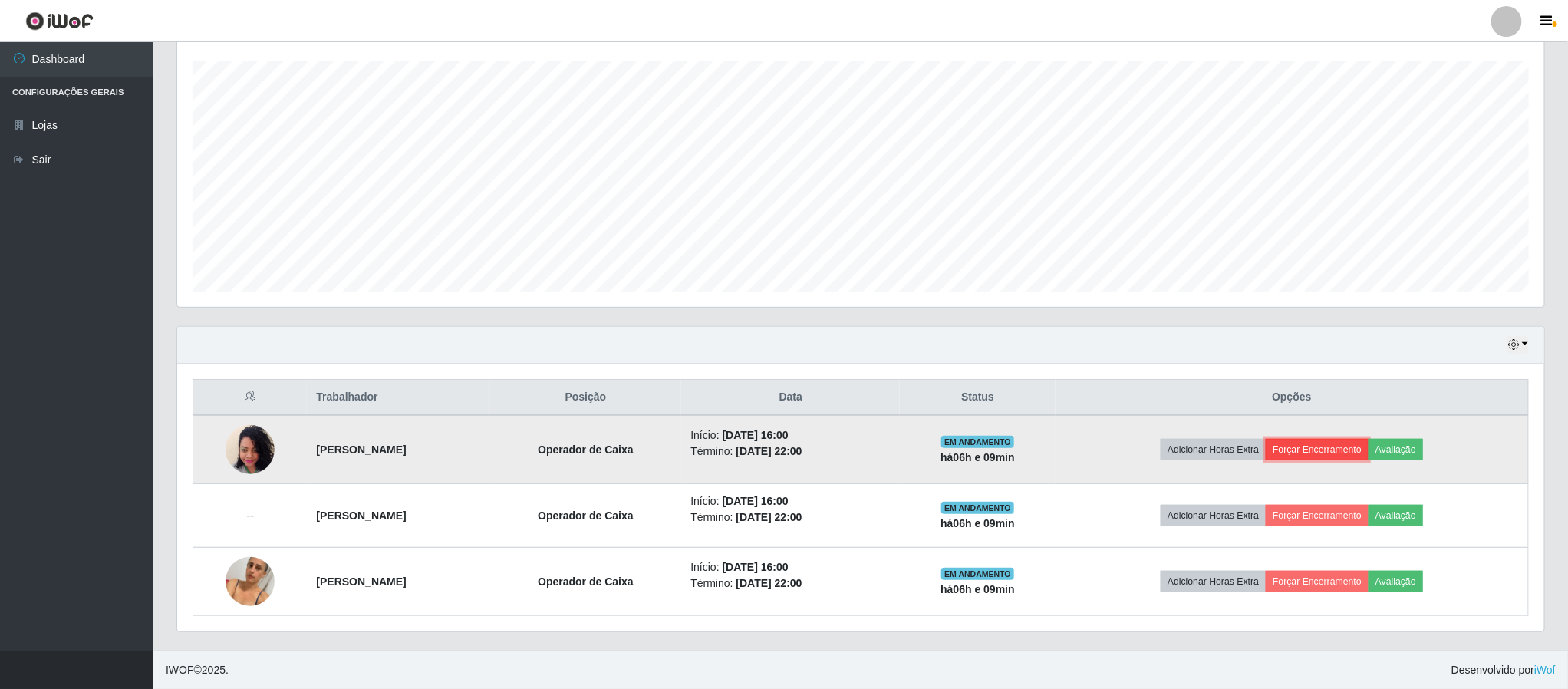
click at [1358, 449] on button "Forçar Encerramento" at bounding box center [1317, 450] width 102 height 22
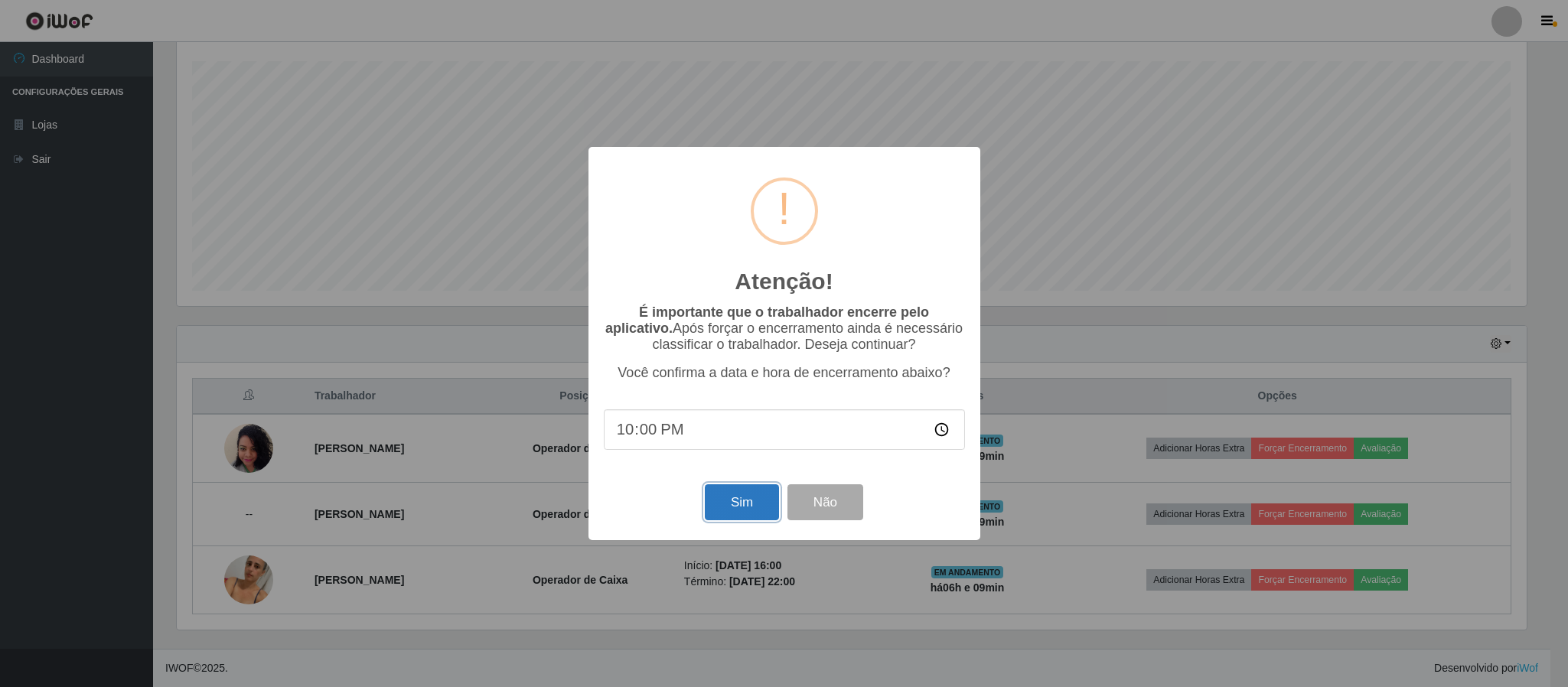
click at [726, 506] on button "Sim" at bounding box center [741, 502] width 75 height 36
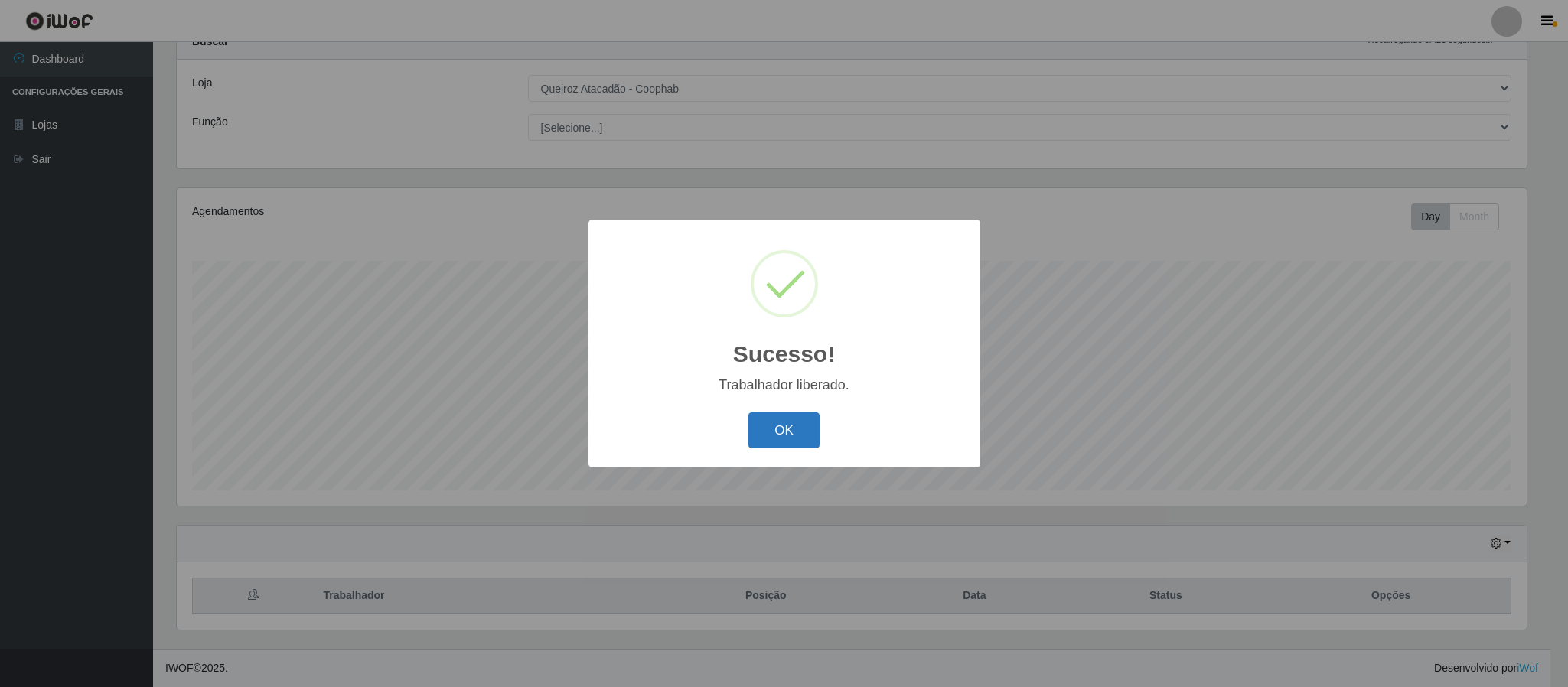
click at [788, 430] on button "OK" at bounding box center [783, 430] width 71 height 36
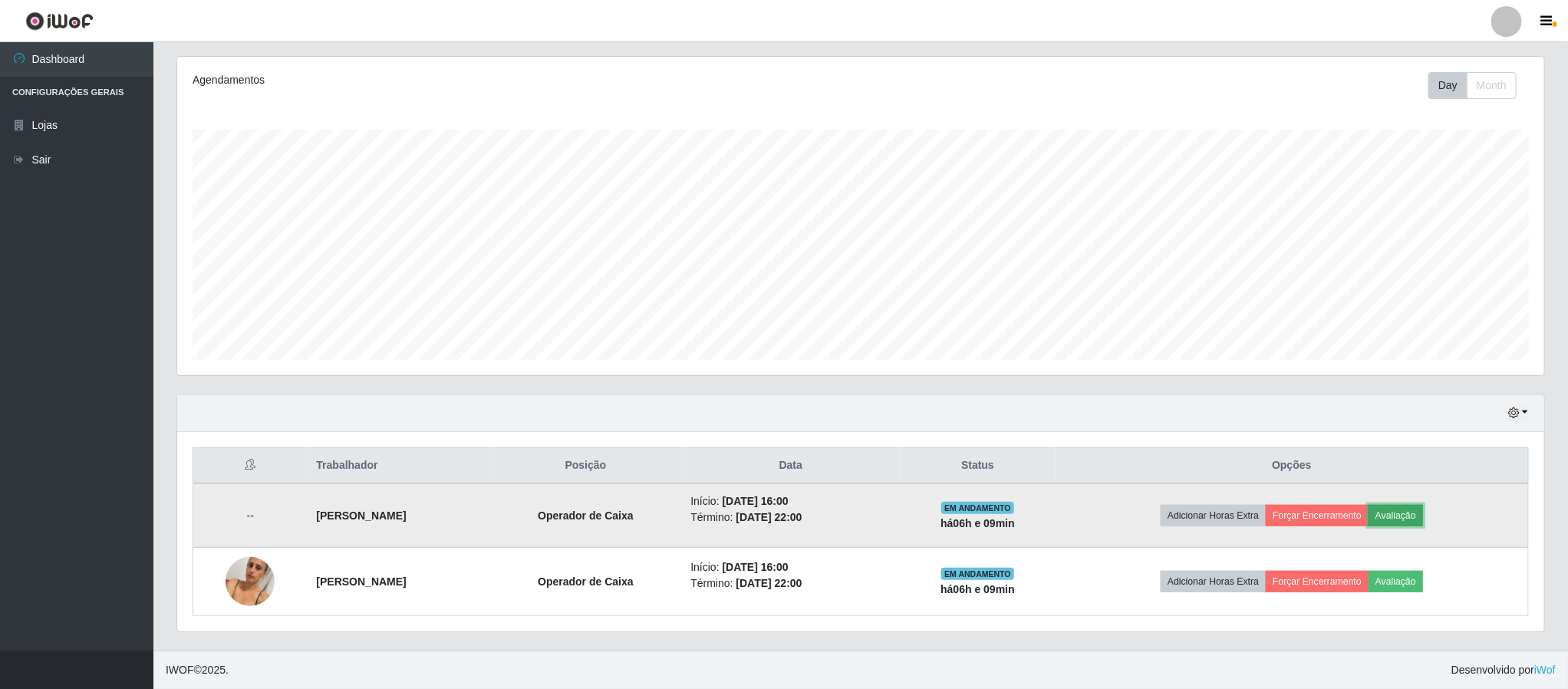
click at [1424, 510] on button "Avaliação" at bounding box center [1396, 516] width 55 height 22
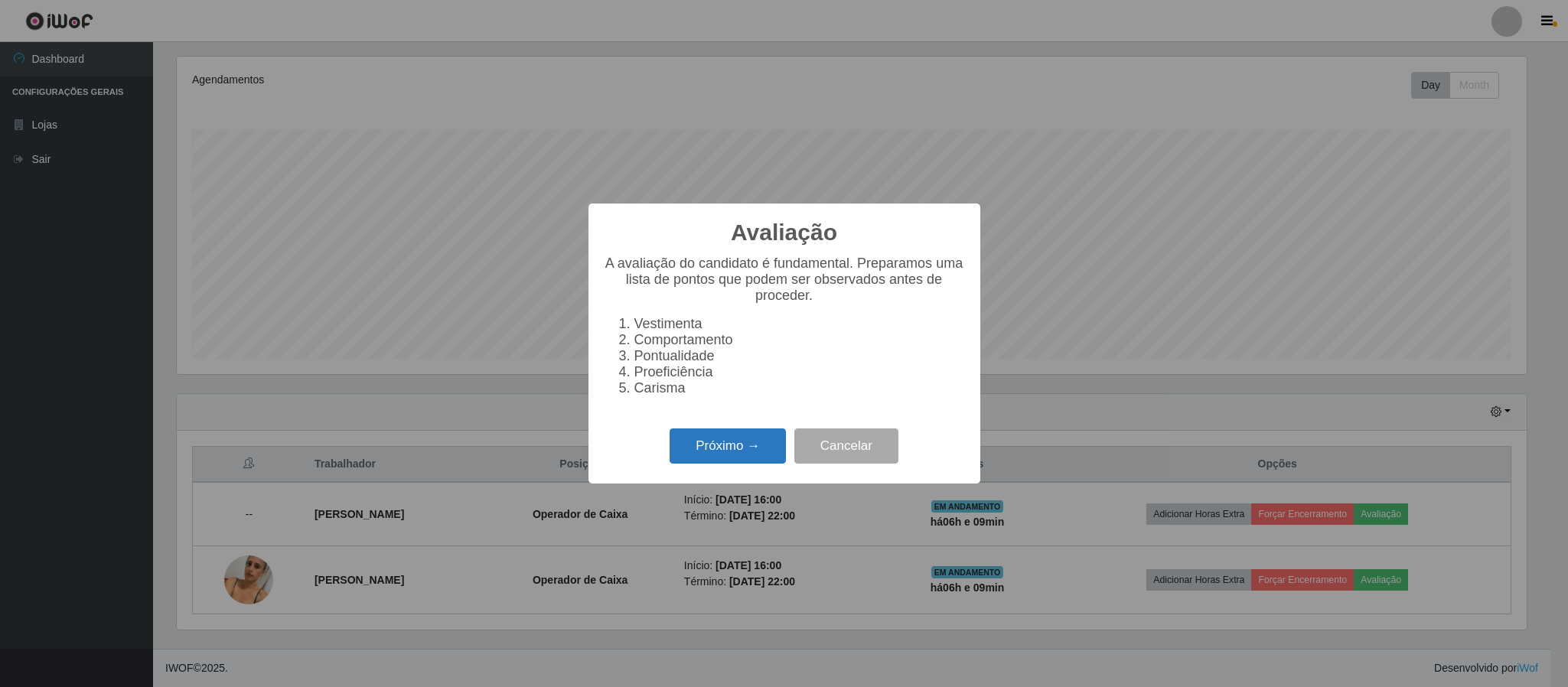
click at [728, 452] on button "Próximo →" at bounding box center [727, 447] width 116 height 36
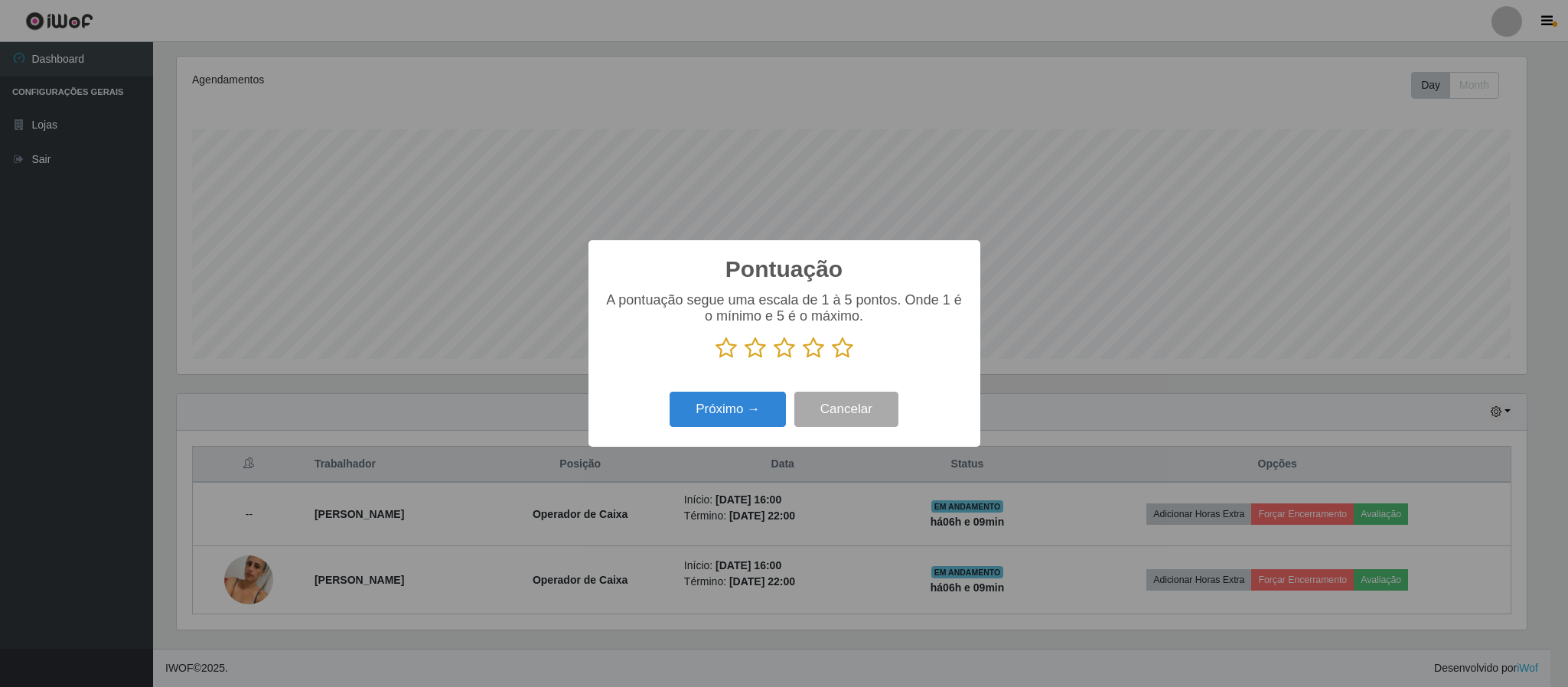
click at [843, 347] on icon at bounding box center [843, 348] width 22 height 23
click at [832, 359] on input "radio" at bounding box center [832, 359] width 0 height 0
click at [730, 411] on button "Próximo →" at bounding box center [727, 410] width 116 height 36
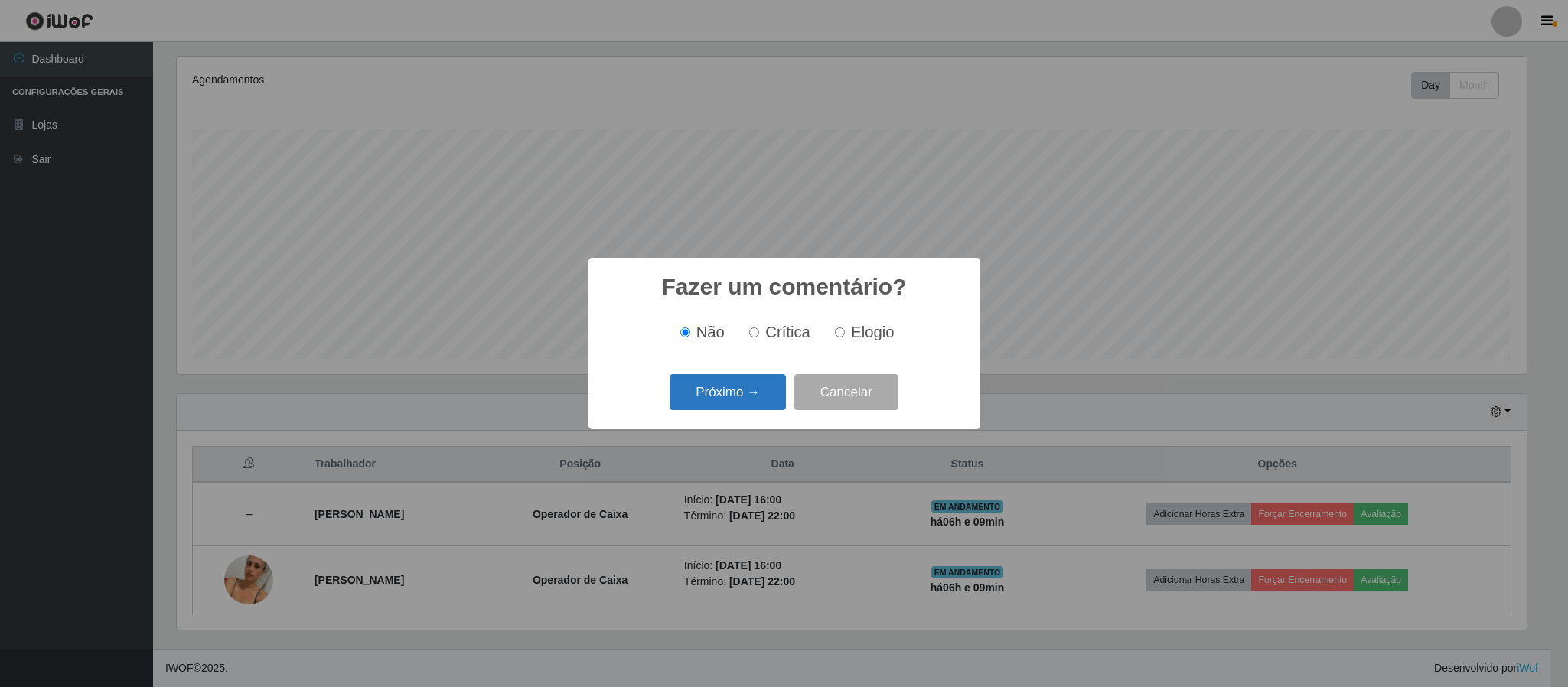
click at [740, 395] on button "Próximo →" at bounding box center [727, 392] width 116 height 36
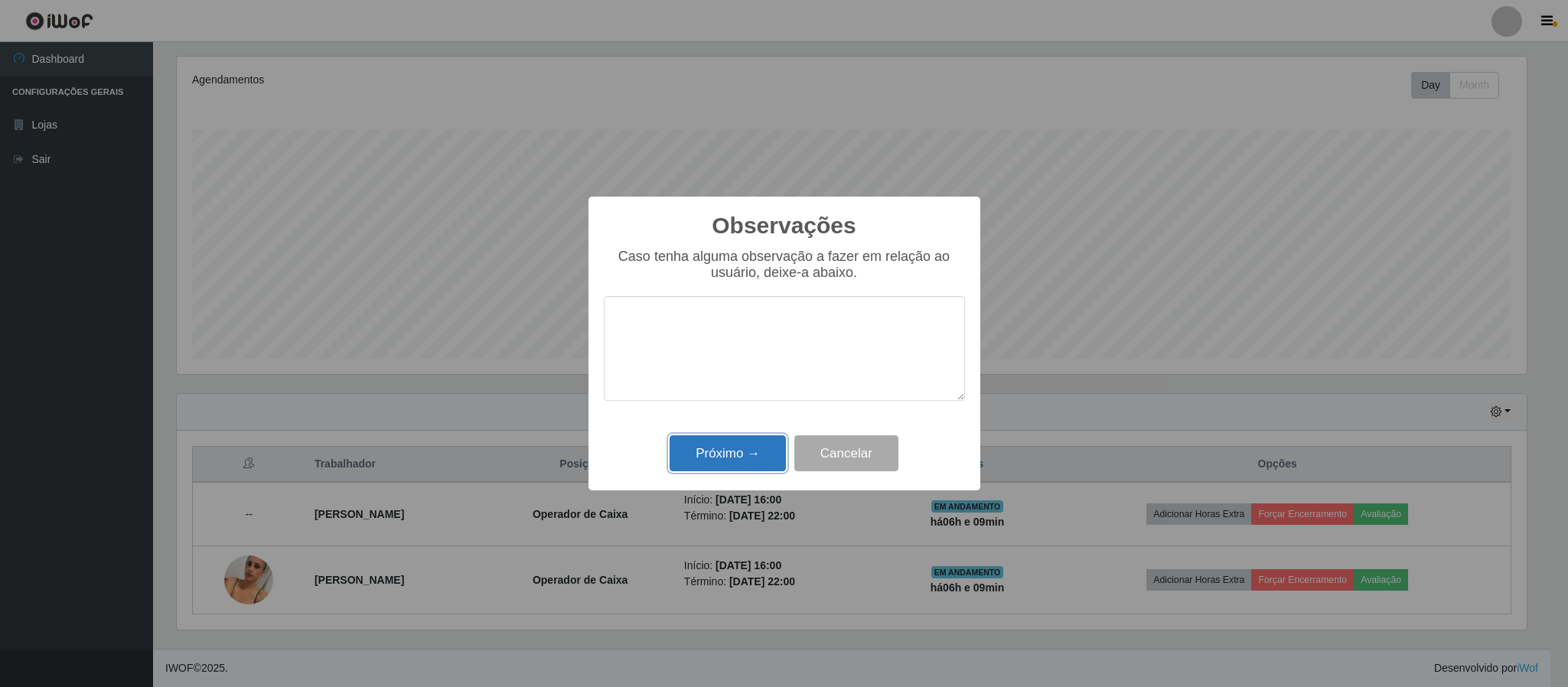
click at [721, 457] on button "Próximo →" at bounding box center [727, 453] width 116 height 36
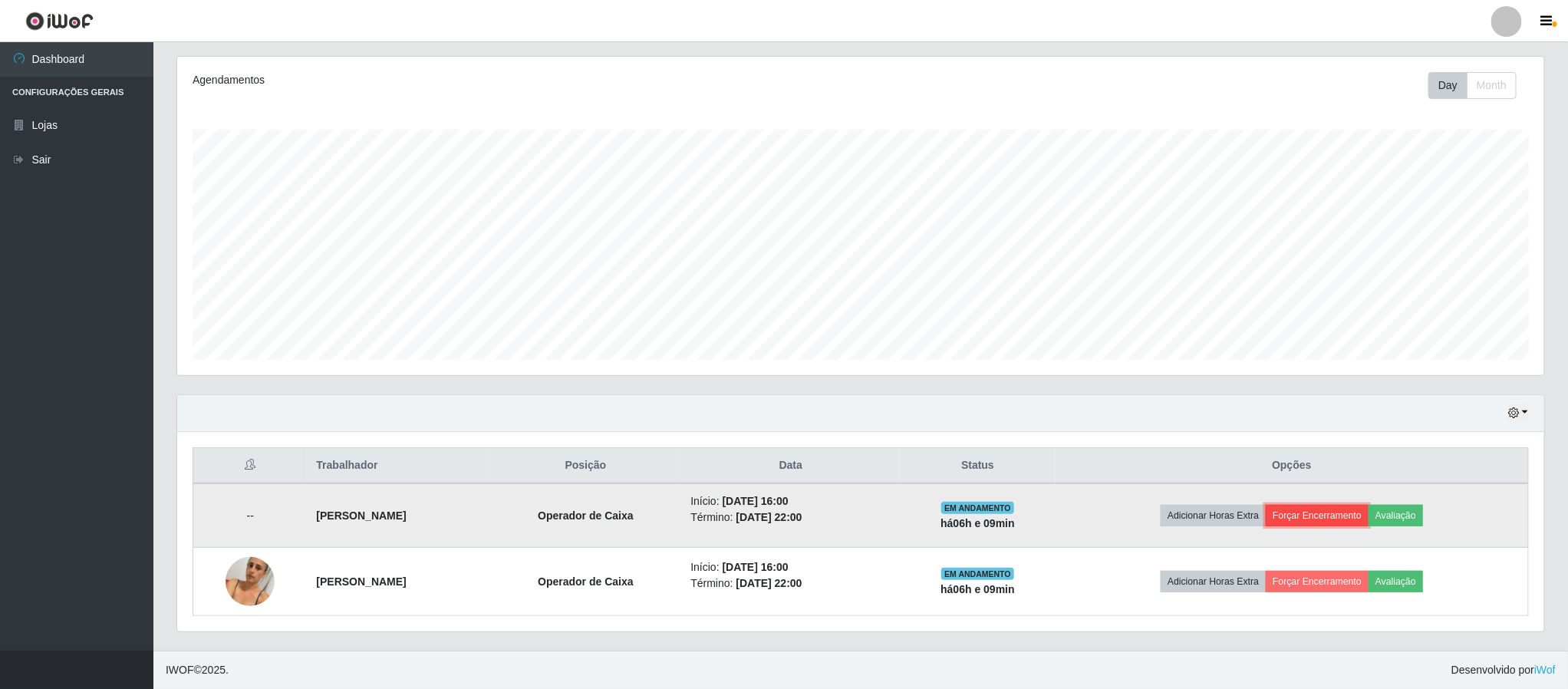
click at [1345, 516] on button "Forçar Encerramento" at bounding box center [1317, 516] width 102 height 22
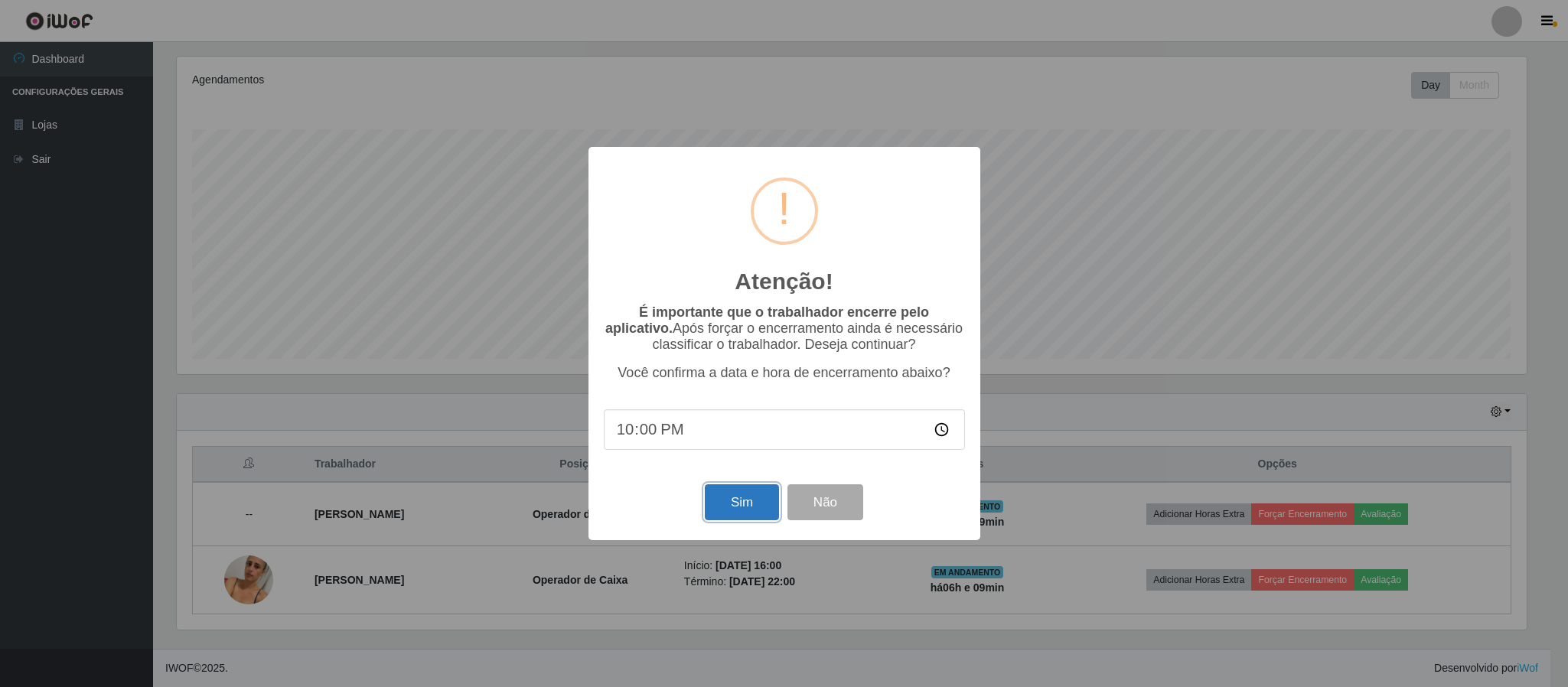
click at [744, 509] on button "Sim" at bounding box center [741, 502] width 75 height 36
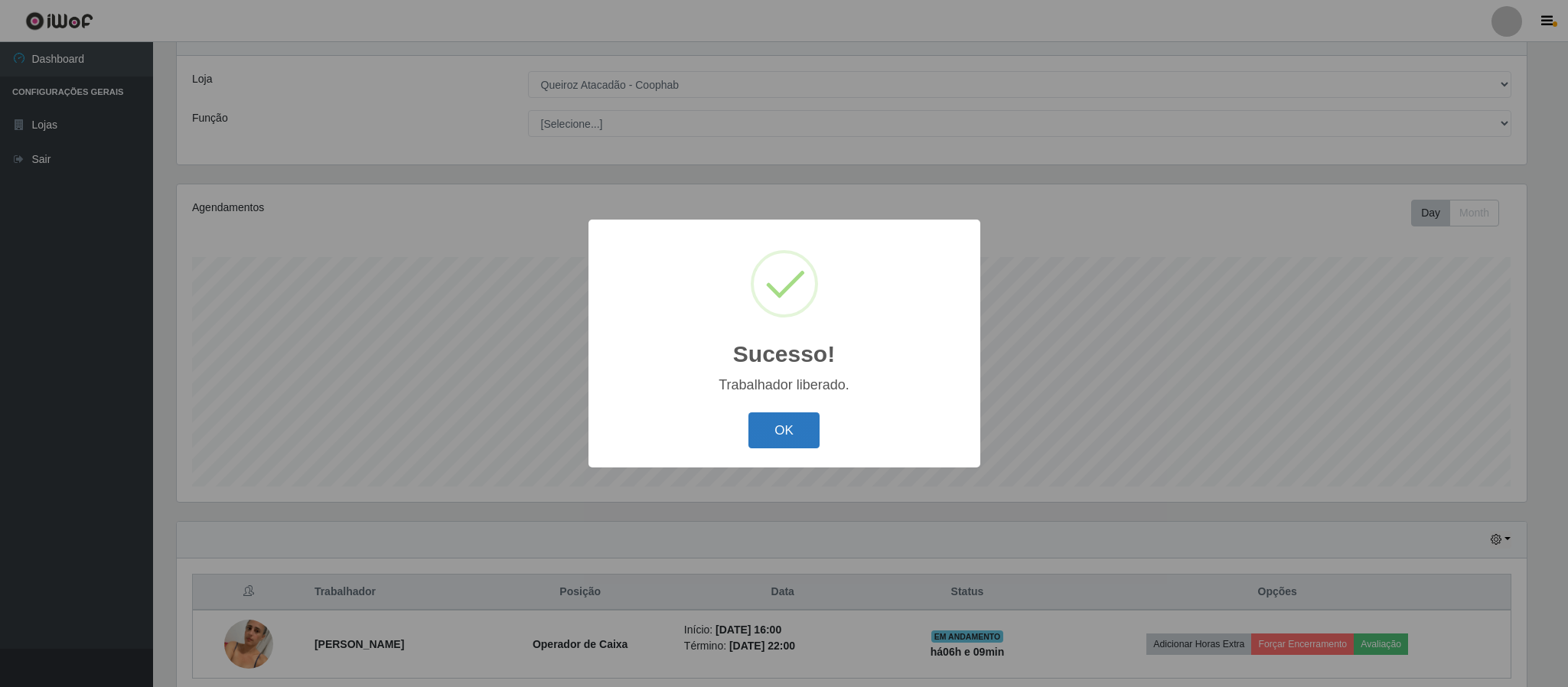
click at [779, 427] on button "OK" at bounding box center [783, 430] width 71 height 36
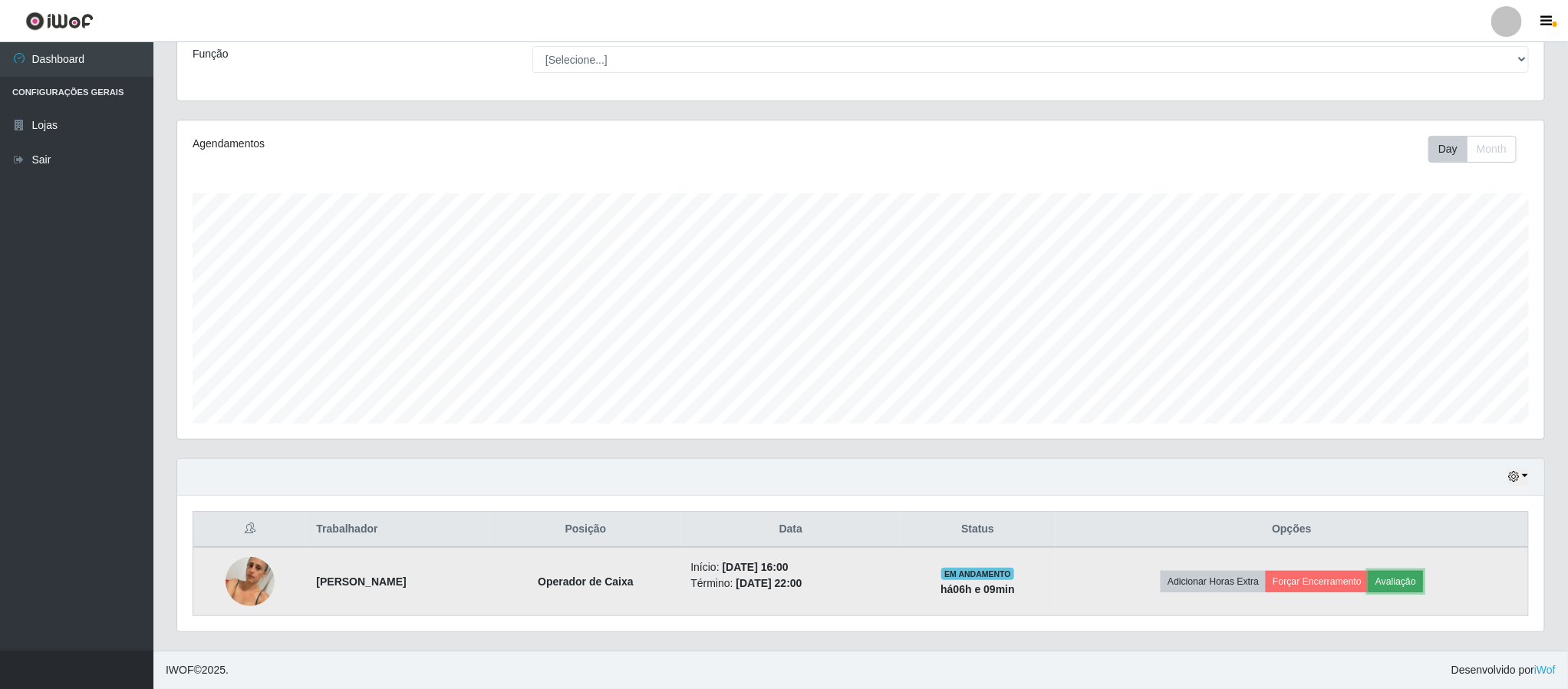
click at [1424, 582] on button "Avaliação" at bounding box center [1396, 582] width 55 height 22
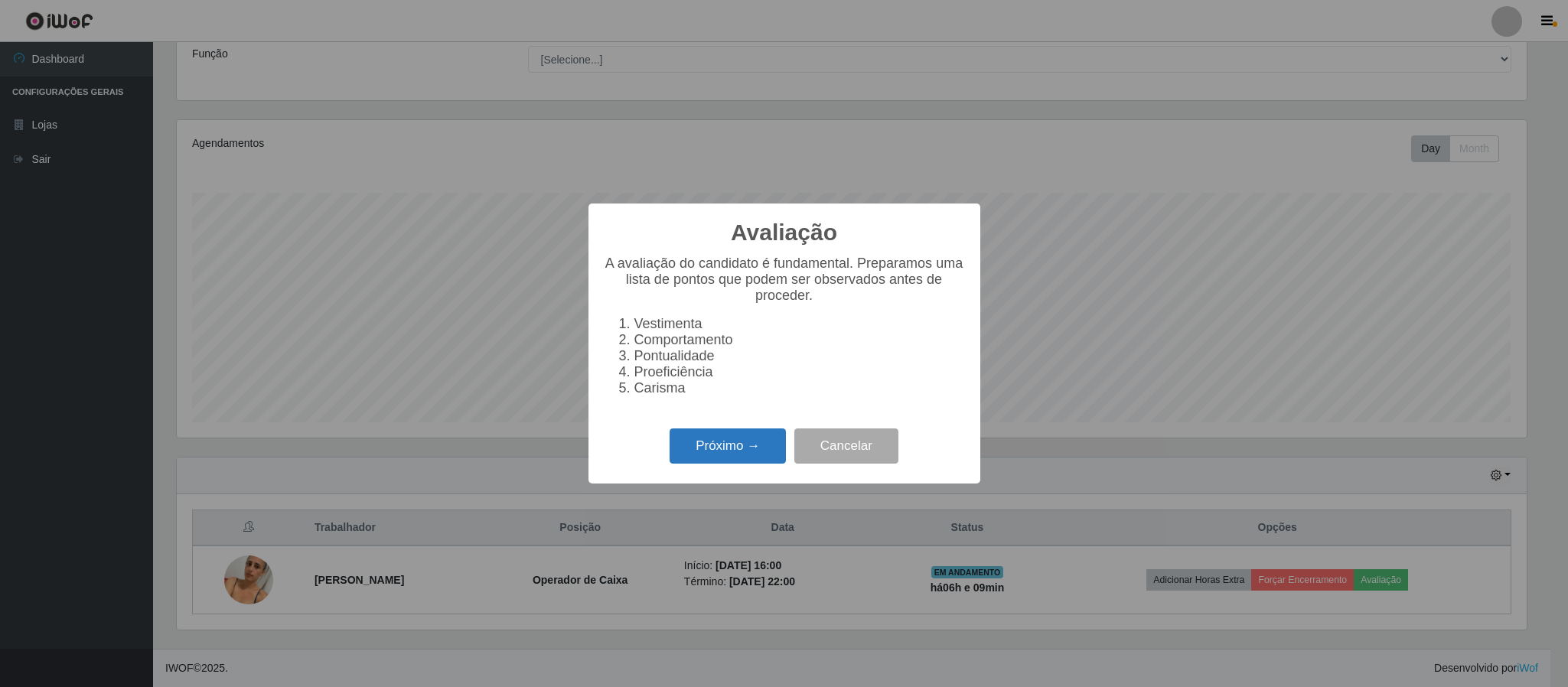
click at [714, 456] on button "Próximo →" at bounding box center [727, 447] width 116 height 36
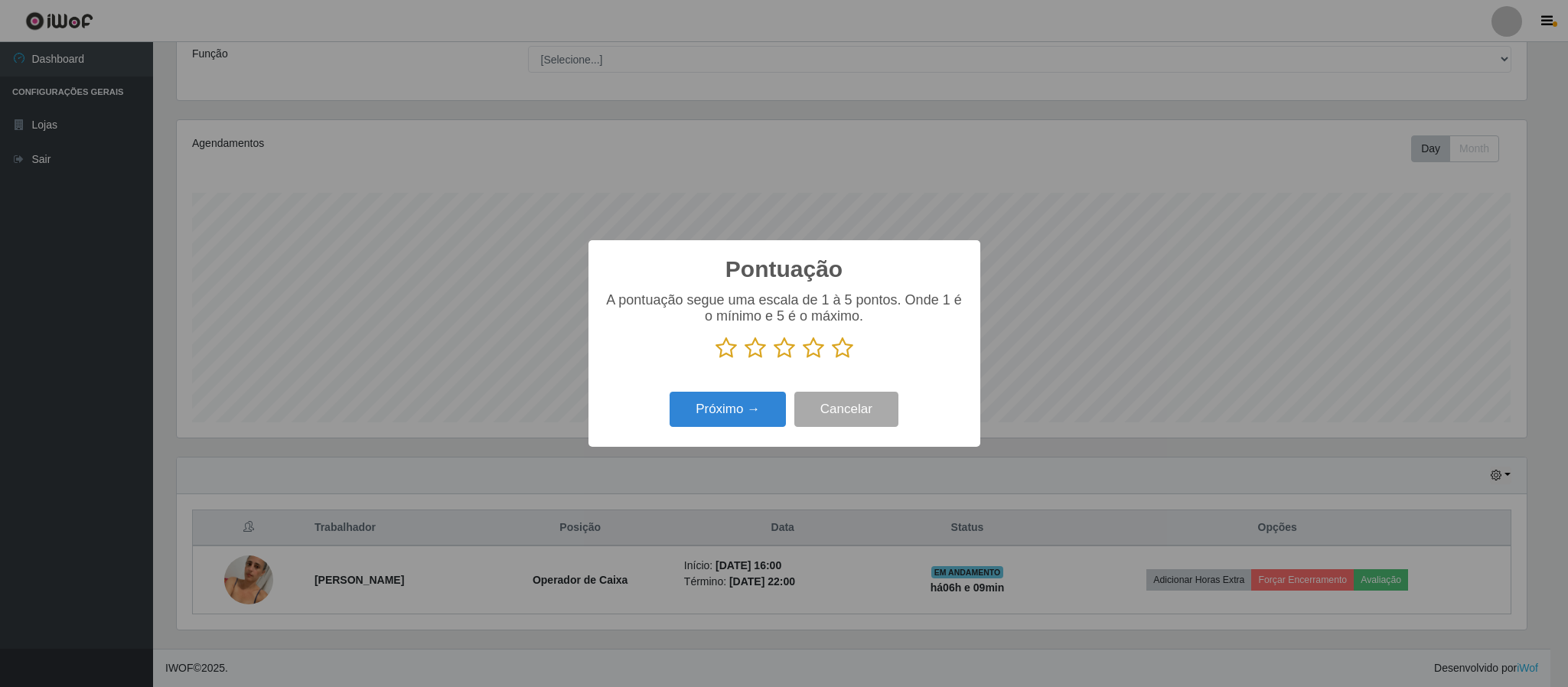
click at [845, 341] on icon at bounding box center [843, 348] width 22 height 23
click at [832, 359] on input "radio" at bounding box center [832, 359] width 0 height 0
click at [756, 400] on button "Próximo →" at bounding box center [727, 410] width 116 height 36
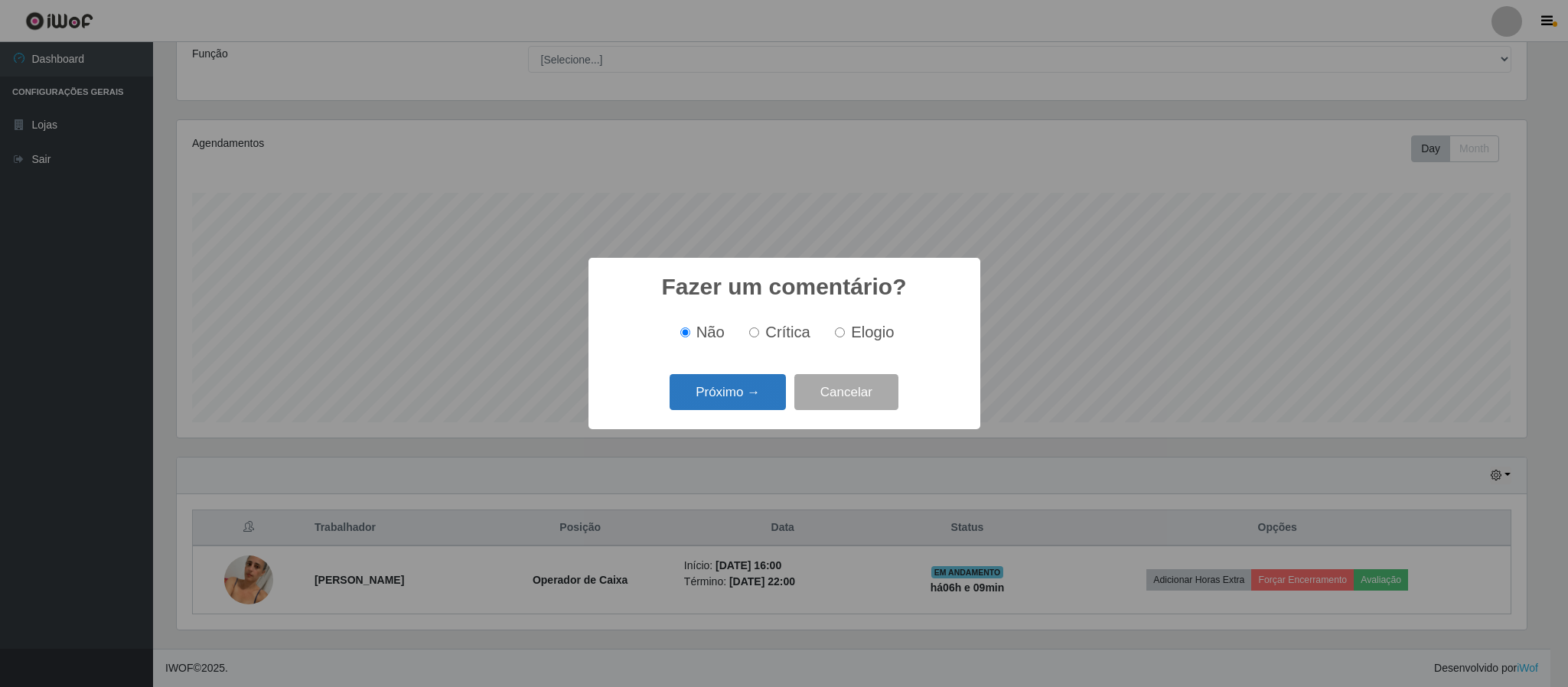
click at [744, 391] on button "Próximo →" at bounding box center [727, 392] width 116 height 36
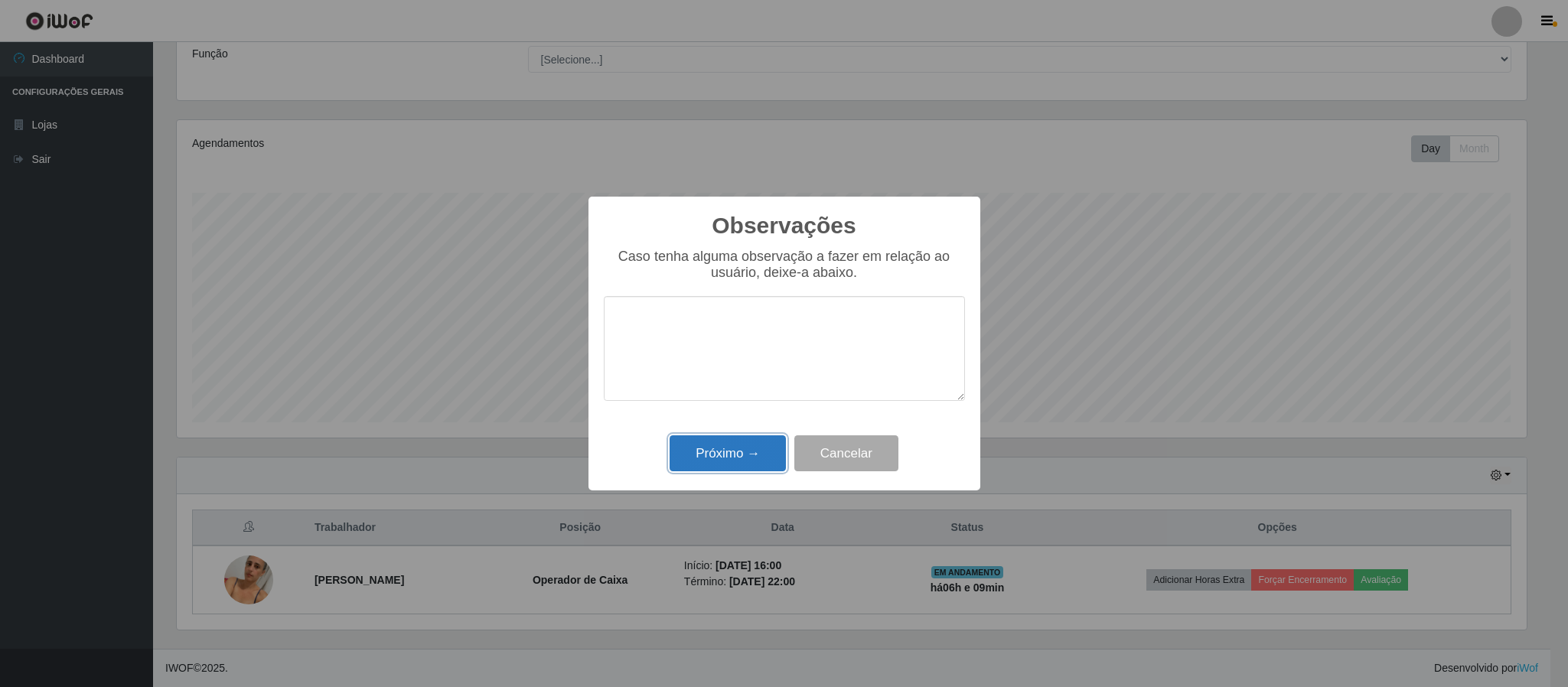
click at [742, 450] on button "Próximo →" at bounding box center [727, 453] width 116 height 36
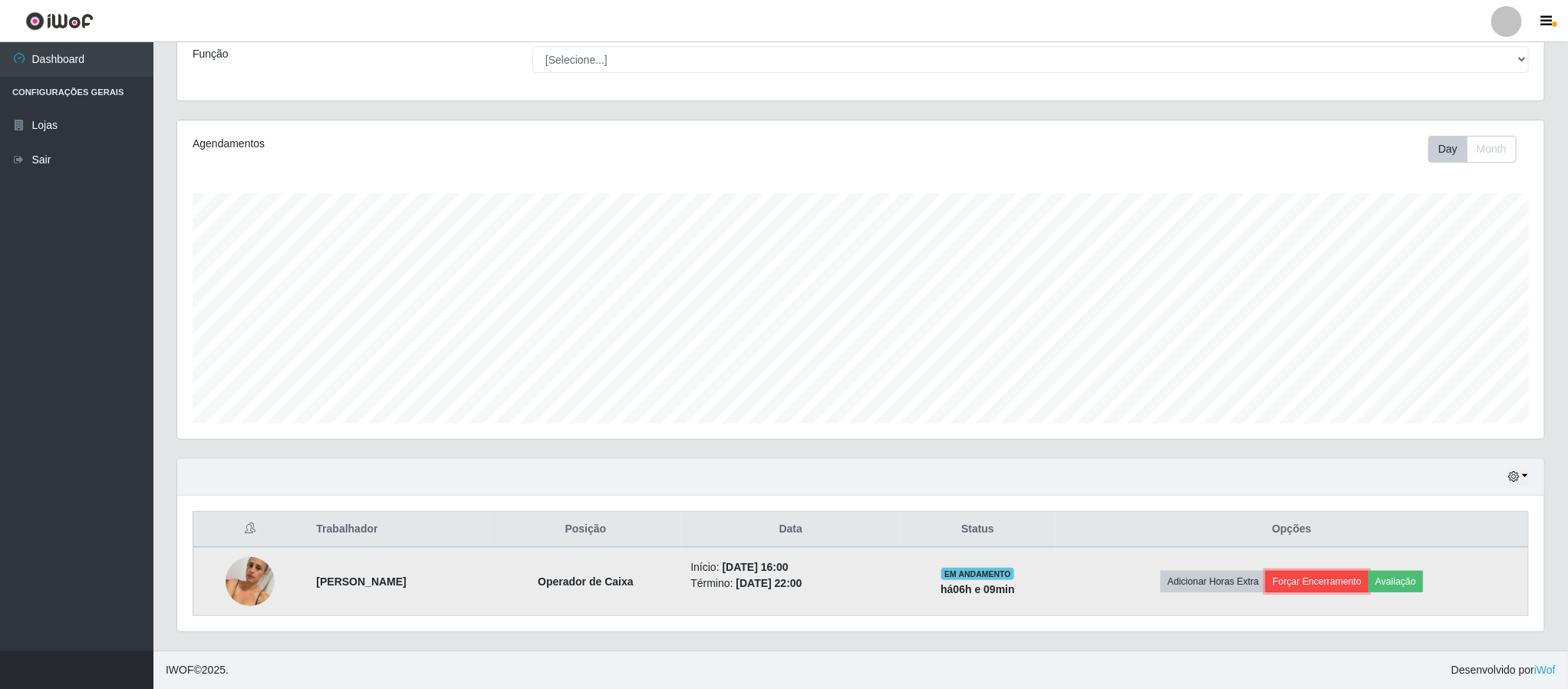
click at [1350, 581] on button "Forçar Encerramento" at bounding box center [1317, 582] width 102 height 22
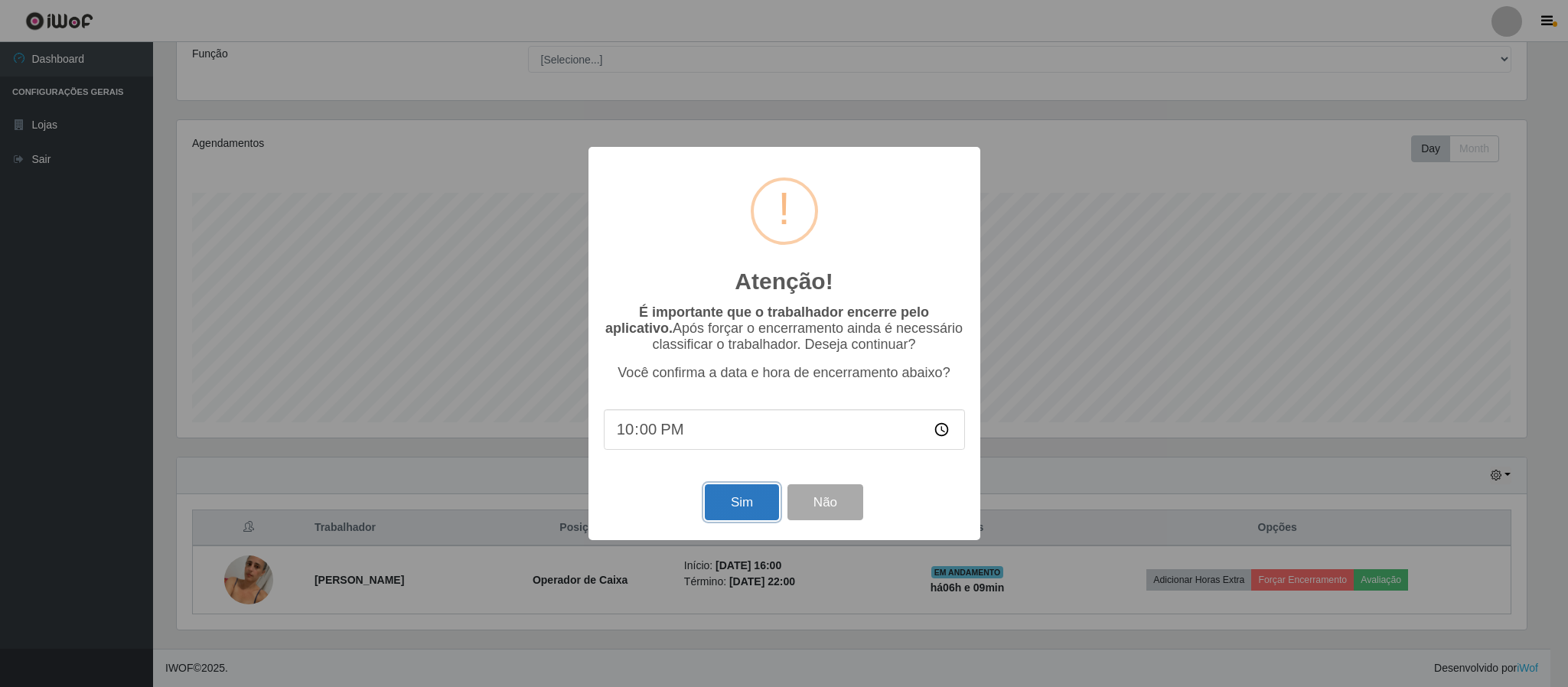
click at [730, 500] on button "Sim" at bounding box center [741, 502] width 75 height 36
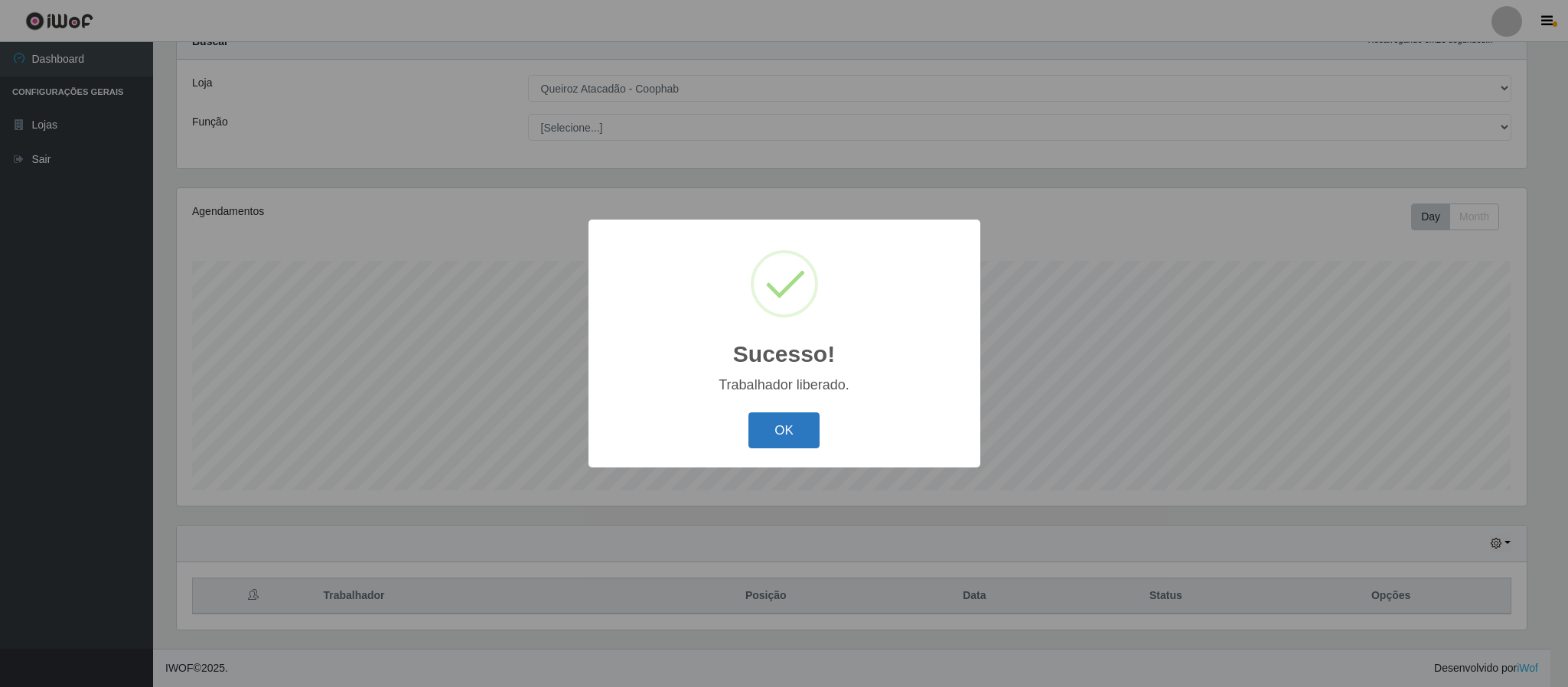
click at [776, 428] on button "OK" at bounding box center [783, 430] width 71 height 36
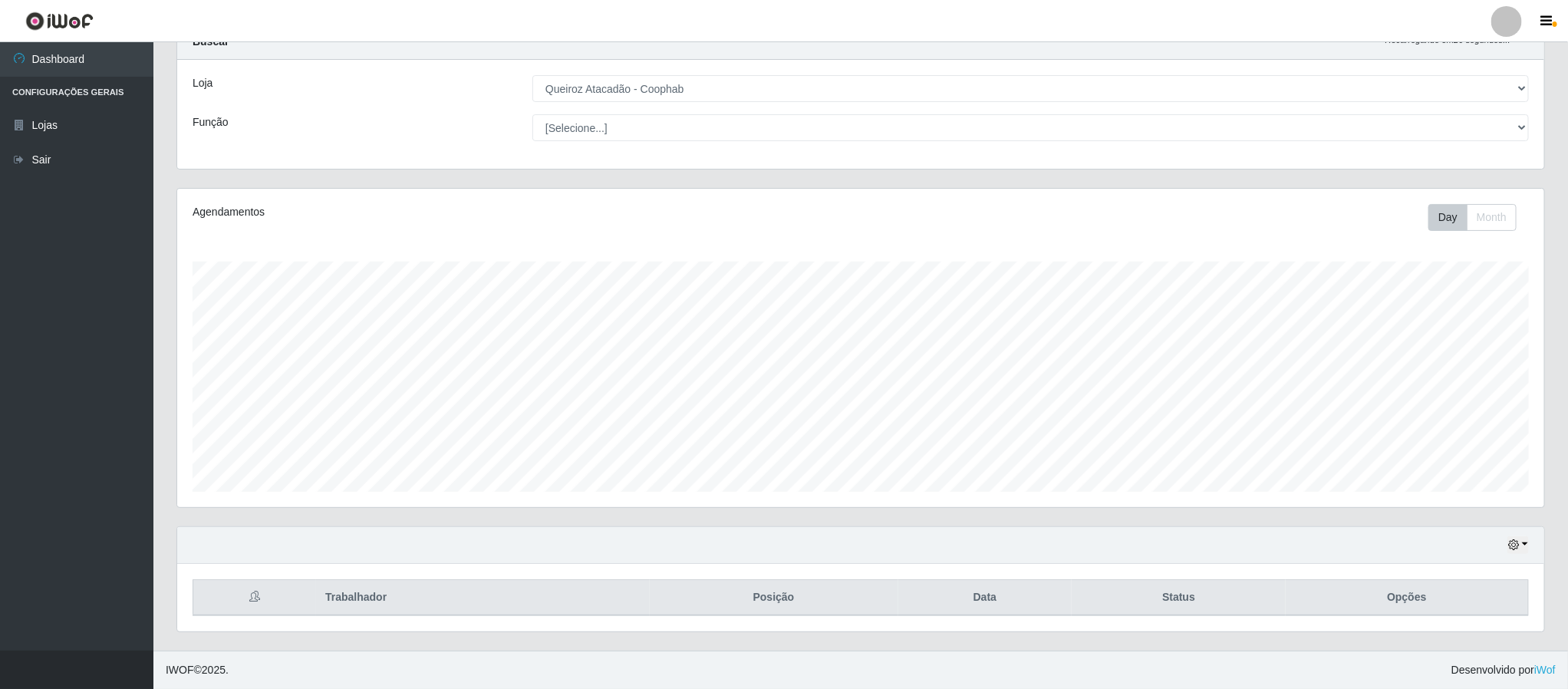
click at [1505, 28] on div at bounding box center [1507, 21] width 31 height 31
click at [1455, 113] on button "Sair" at bounding box center [1476, 118] width 138 height 31
